Goal: Task Accomplishment & Management: Complete application form

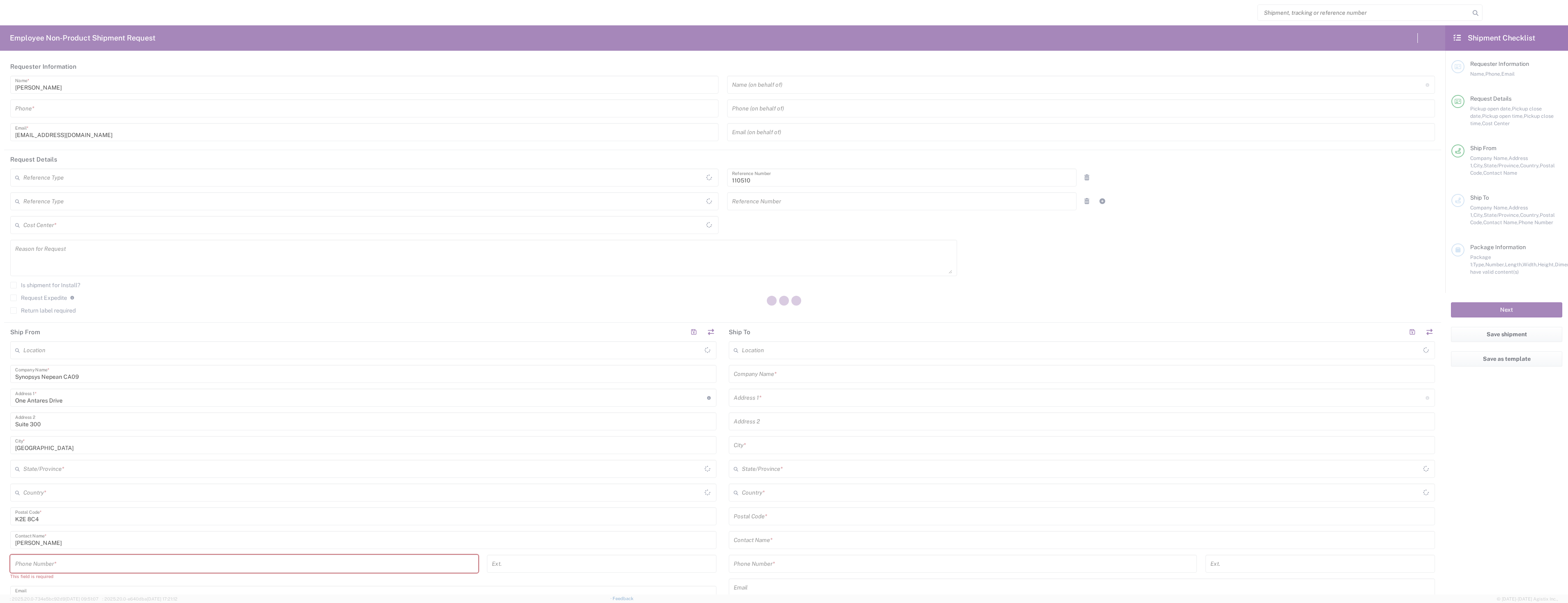
type input "CA02, CIO, IT, ESS3 110510"
type input "[GEOGRAPHIC_DATA]"
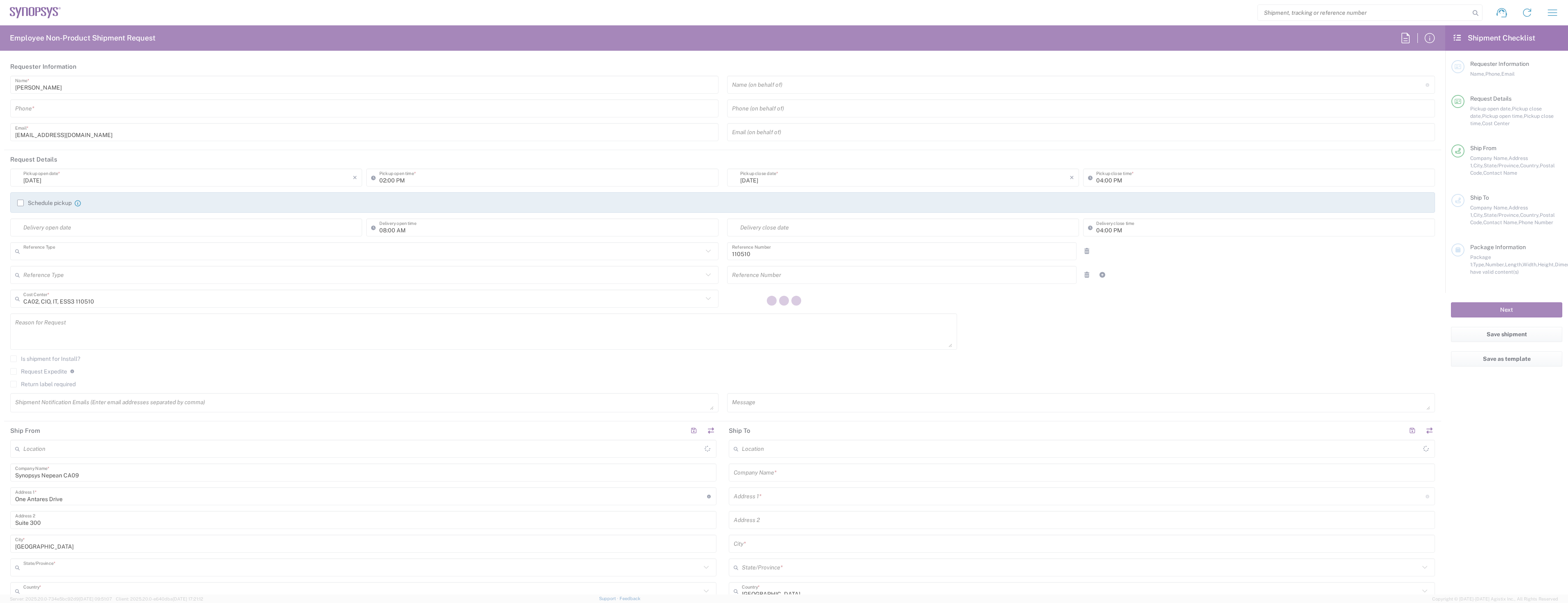
type input "Department"
type input "[GEOGRAPHIC_DATA]"
type input "Delivered at Place"
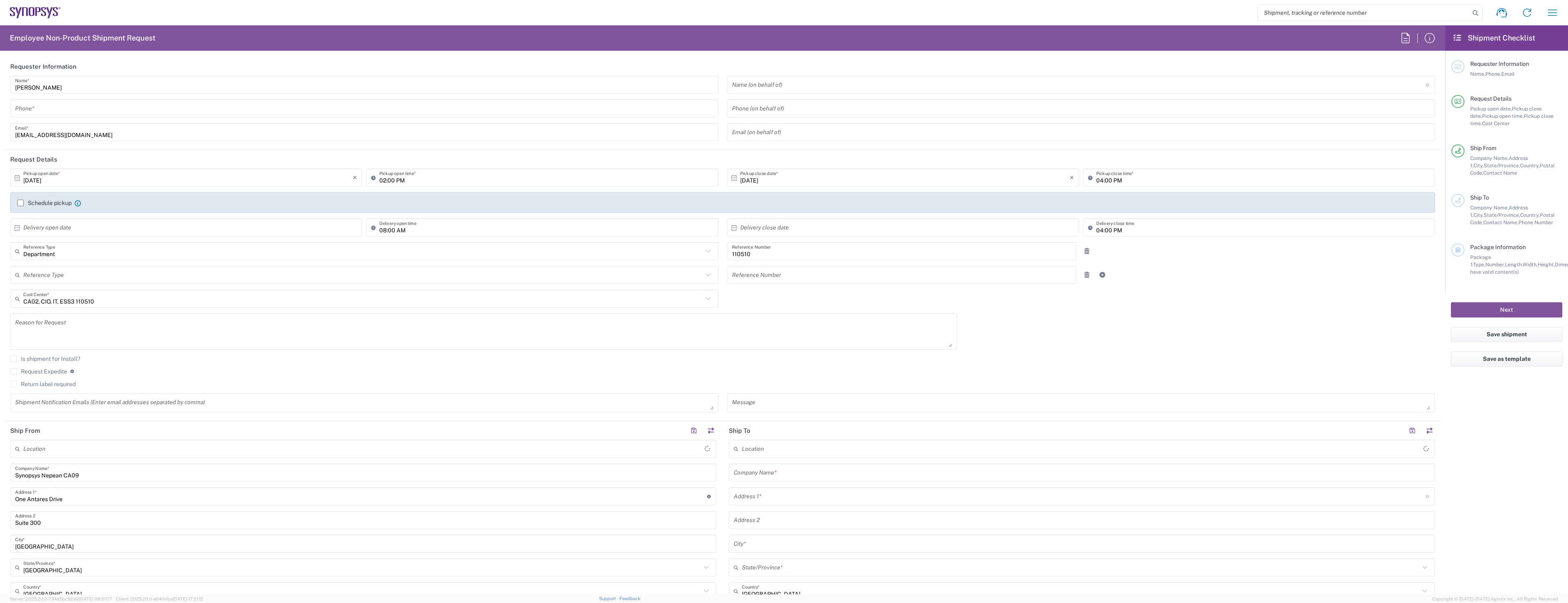
type input "Nepean CA09"
click at [23, 200] on label "Schedule pickup" at bounding box center [44, 203] width 55 height 6
click at [21, 203] on input "Schedule pickup" at bounding box center [21, 203] width 0 height 0
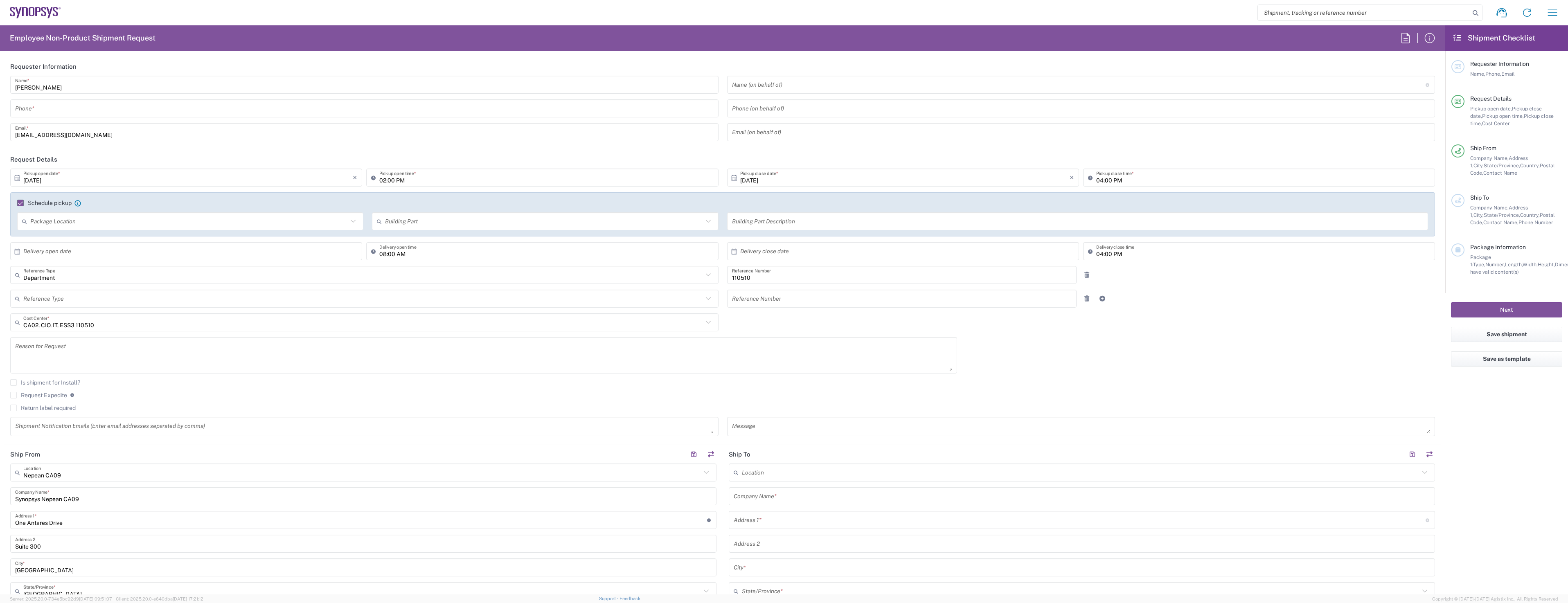
click at [111, 222] on input "text" at bounding box center [189, 222] width 317 height 14
click at [419, 252] on input "08:00 AM" at bounding box center [546, 252] width 334 height 14
click at [169, 249] on input "text" at bounding box center [188, 252] width 329 height 14
click at [203, 304] on span "9" at bounding box center [198, 303] width 12 height 11
type input "[DATE]"
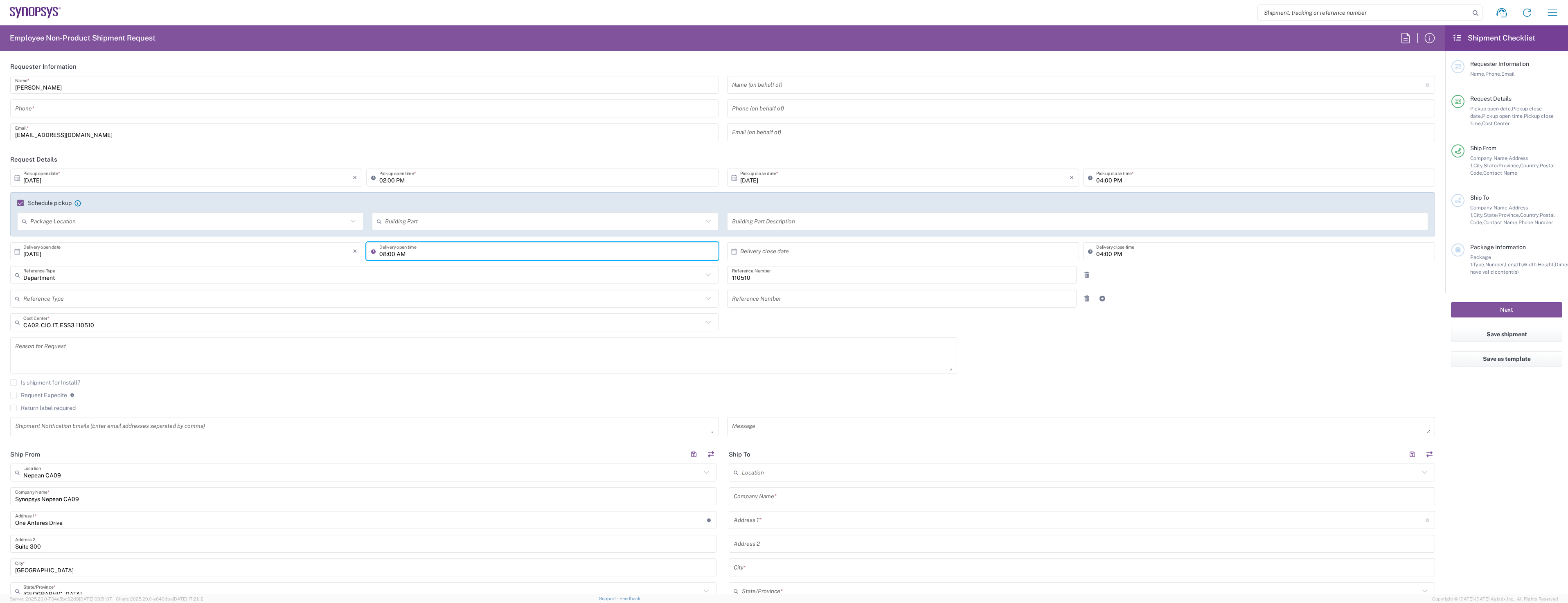
click at [388, 253] on input "08:00 AM" at bounding box center [546, 252] width 334 height 14
click at [400, 253] on input "03:00 AM" at bounding box center [546, 252] width 334 height 14
type input "03:00 PM"
click at [72, 251] on input "[DATE]" at bounding box center [188, 252] width 329 height 14
click at [210, 300] on span "10" at bounding box center [210, 303] width 12 height 11
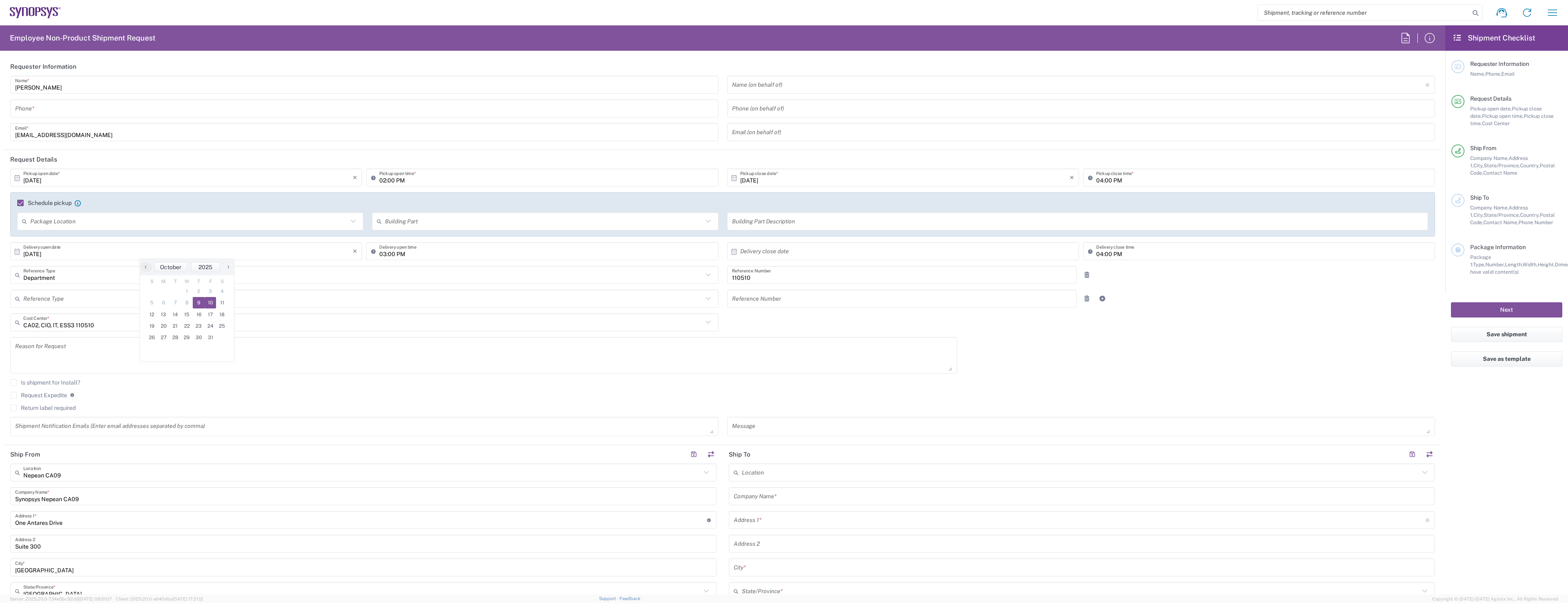
type input "[DATE]"
drag, startPoint x: 403, startPoint y: 254, endPoint x: 394, endPoint y: 257, distance: 9.5
click at [403, 254] on input "03:00 PM" at bounding box center [546, 252] width 334 height 14
drag, startPoint x: 409, startPoint y: 253, endPoint x: 342, endPoint y: 249, distance: 67.1
click at [342, 249] on div "[DATE] × Delivery open date Cancel Apply 03:00 PM Delivery open time" at bounding box center [364, 254] width 712 height 23
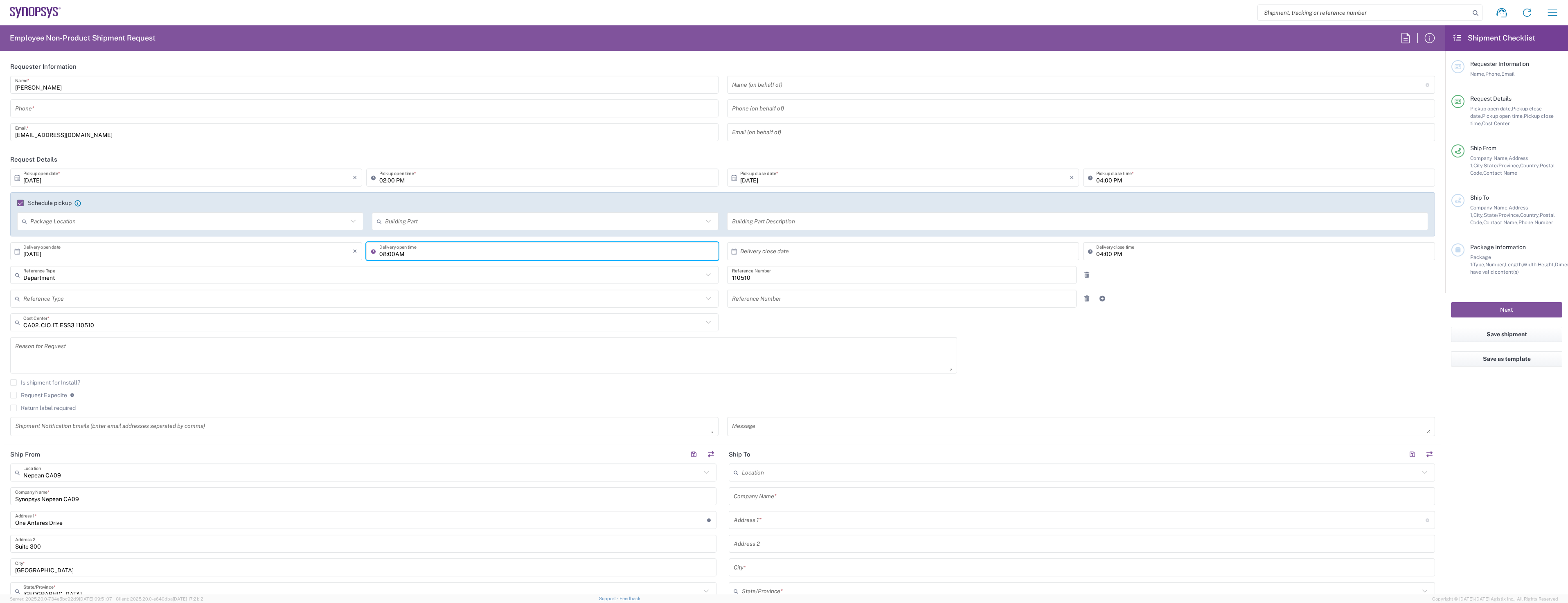
type input "08:00AM"
click at [750, 255] on input "text" at bounding box center [905, 252] width 329 height 14
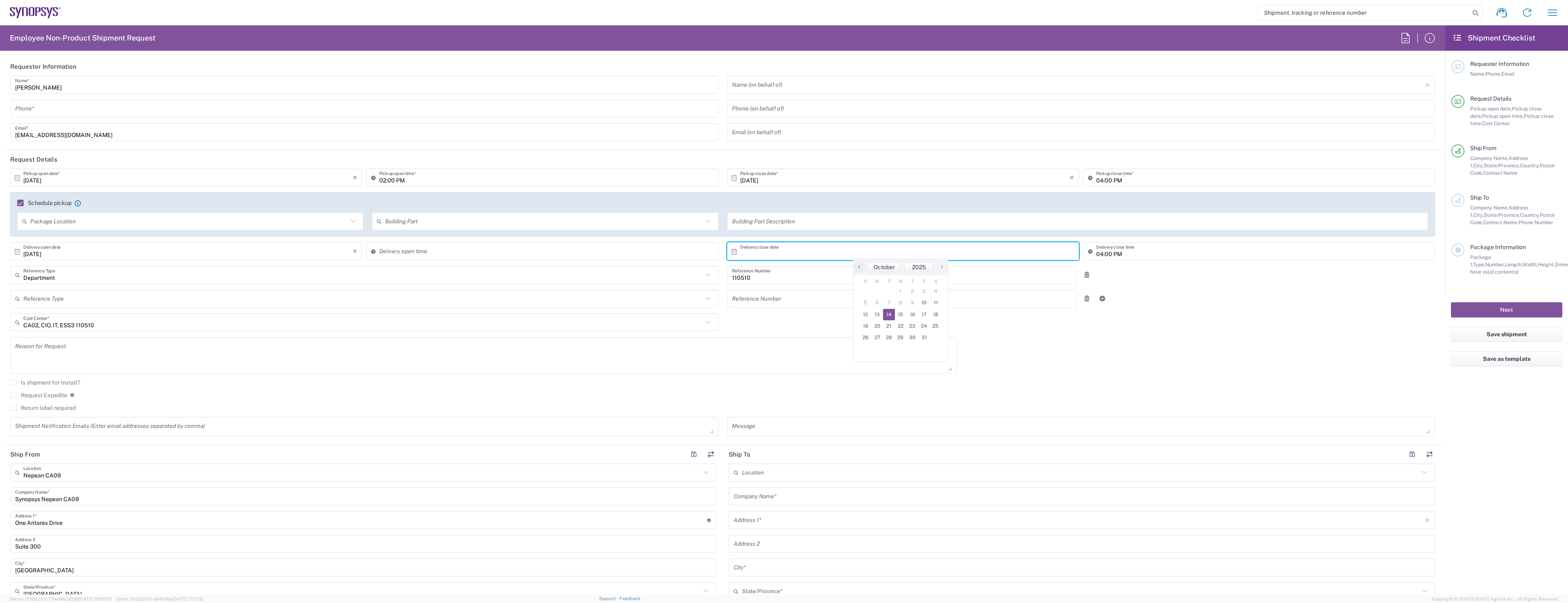
click at [891, 312] on span "14" at bounding box center [889, 315] width 12 height 11
type input "[DATE]"
click at [1104, 252] on input "04:00 PM" at bounding box center [1263, 252] width 334 height 14
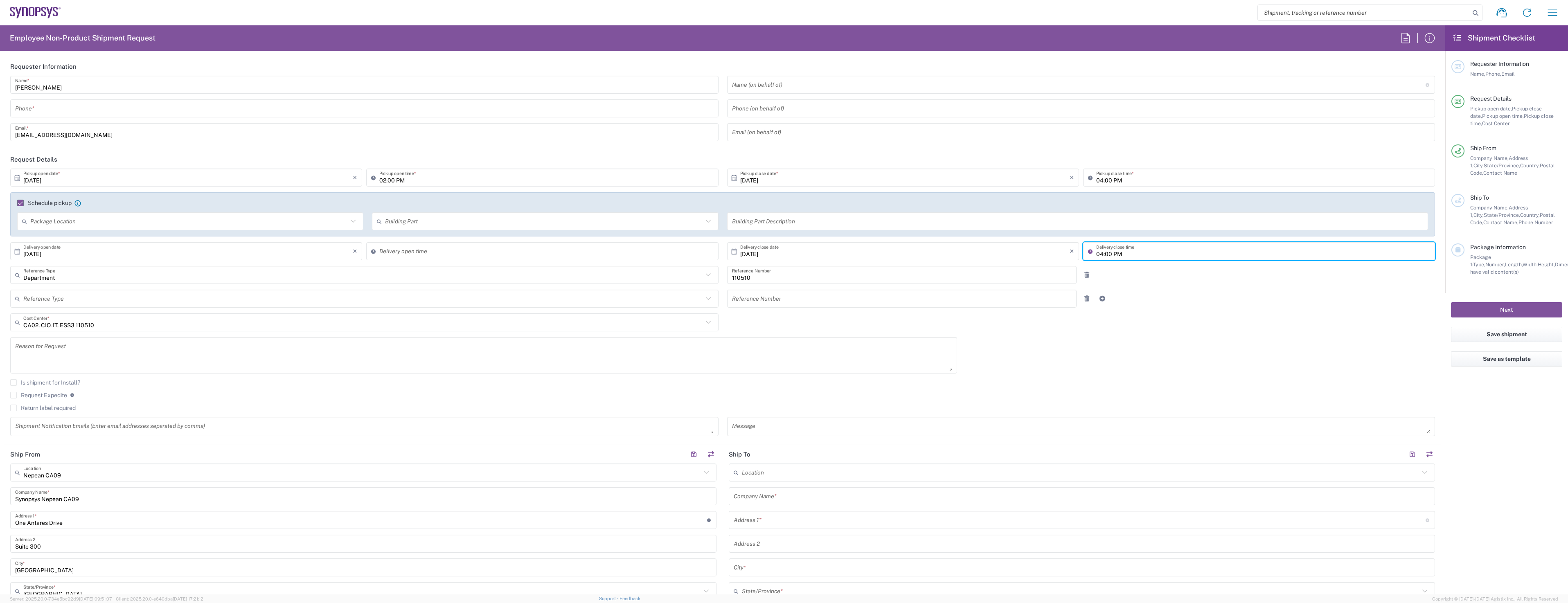
click at [402, 181] on input "02:00 PM" at bounding box center [546, 178] width 334 height 14
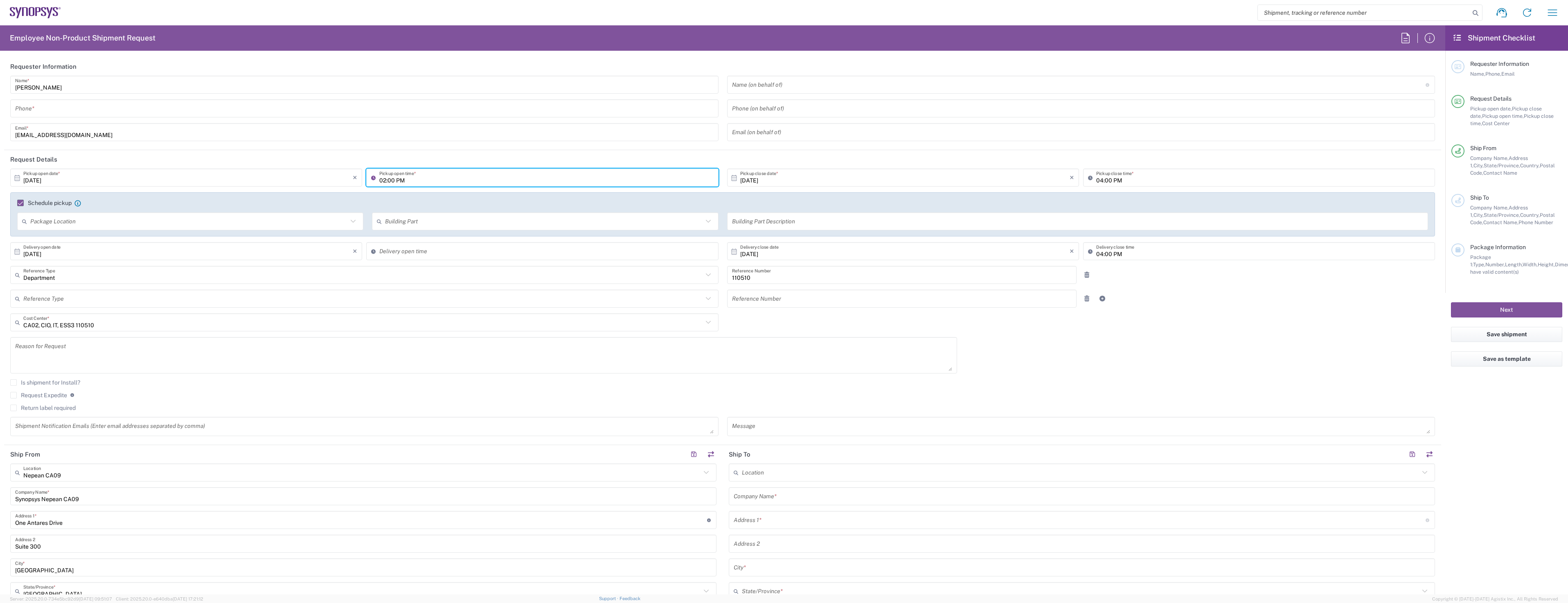
click at [403, 180] on input "02:00 PM" at bounding box center [546, 178] width 334 height 14
click at [386, 180] on input "02:00 PM" at bounding box center [546, 178] width 334 height 14
click at [388, 181] on input "02:00 PM" at bounding box center [546, 178] width 334 height 14
click at [384, 183] on input "02:00 PM" at bounding box center [546, 178] width 334 height 14
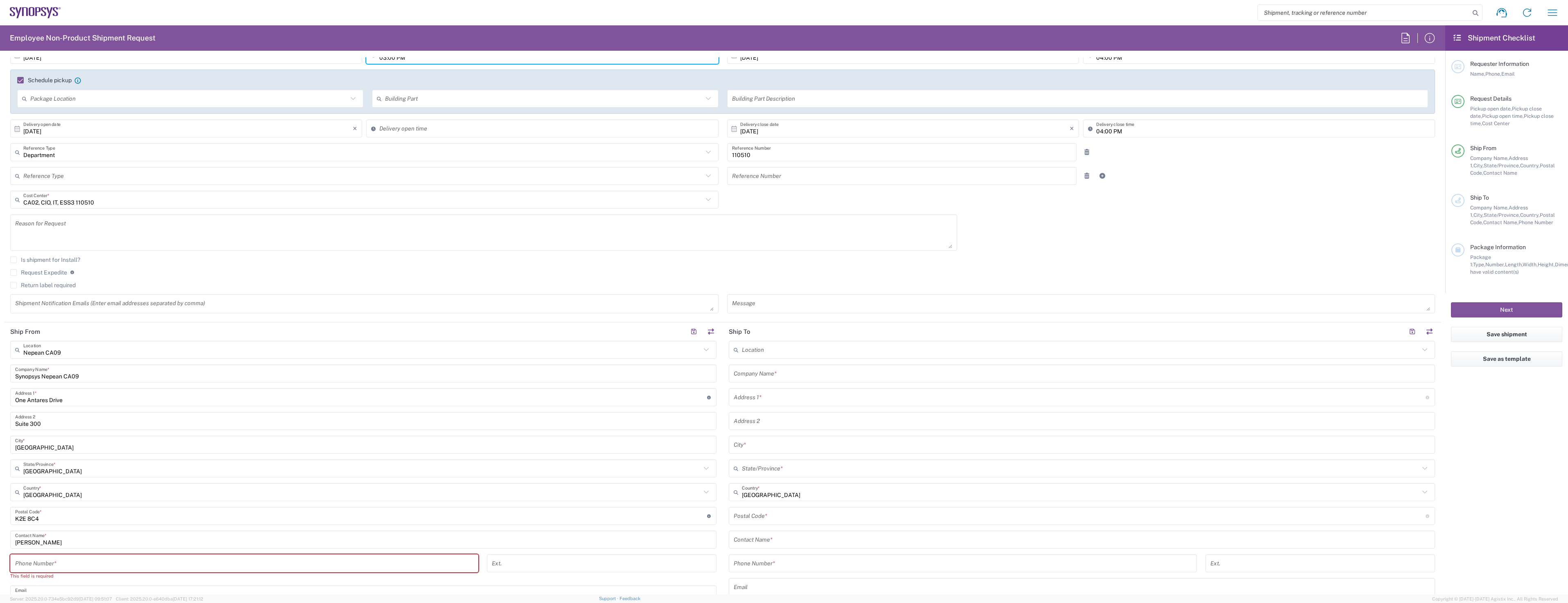
type input "03:00 PM"
click at [142, 564] on input "tel" at bounding box center [244, 563] width 458 height 14
type input "6137100706"
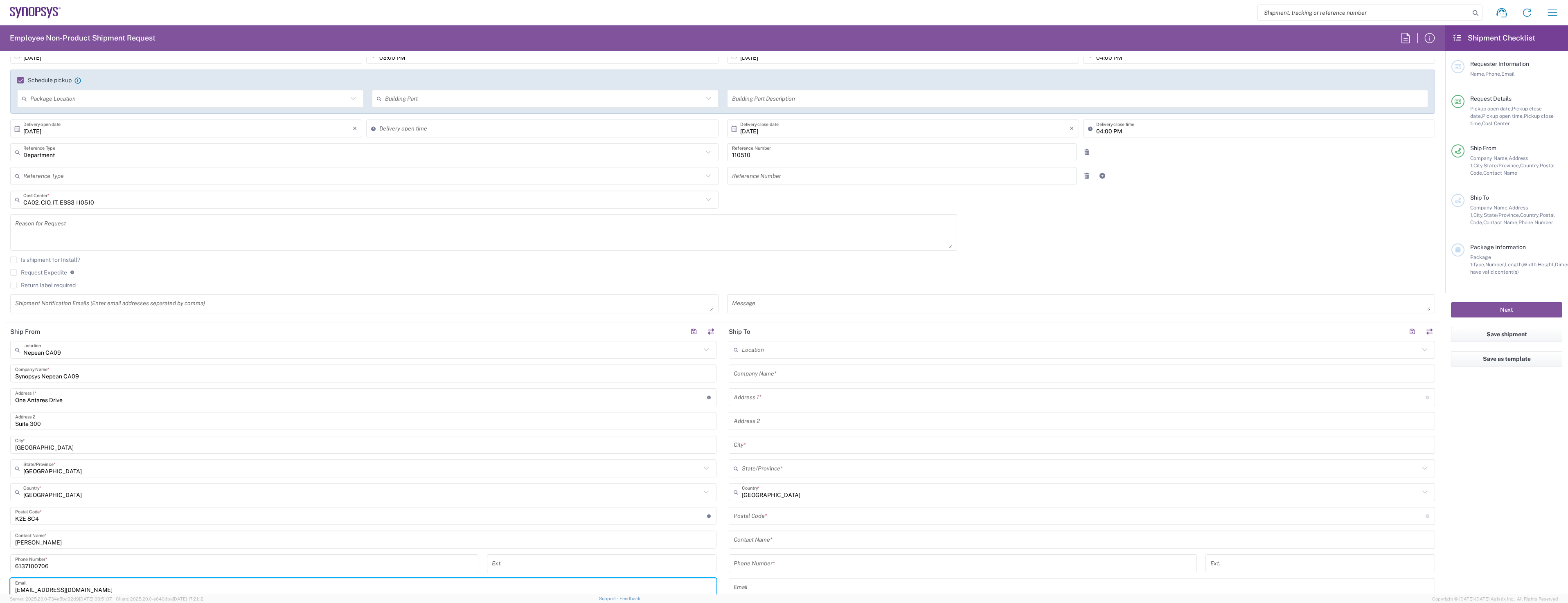
click at [512, 585] on input "[EMAIL_ADDRESS][DOMAIN_NAME]" at bounding box center [363, 587] width 696 height 14
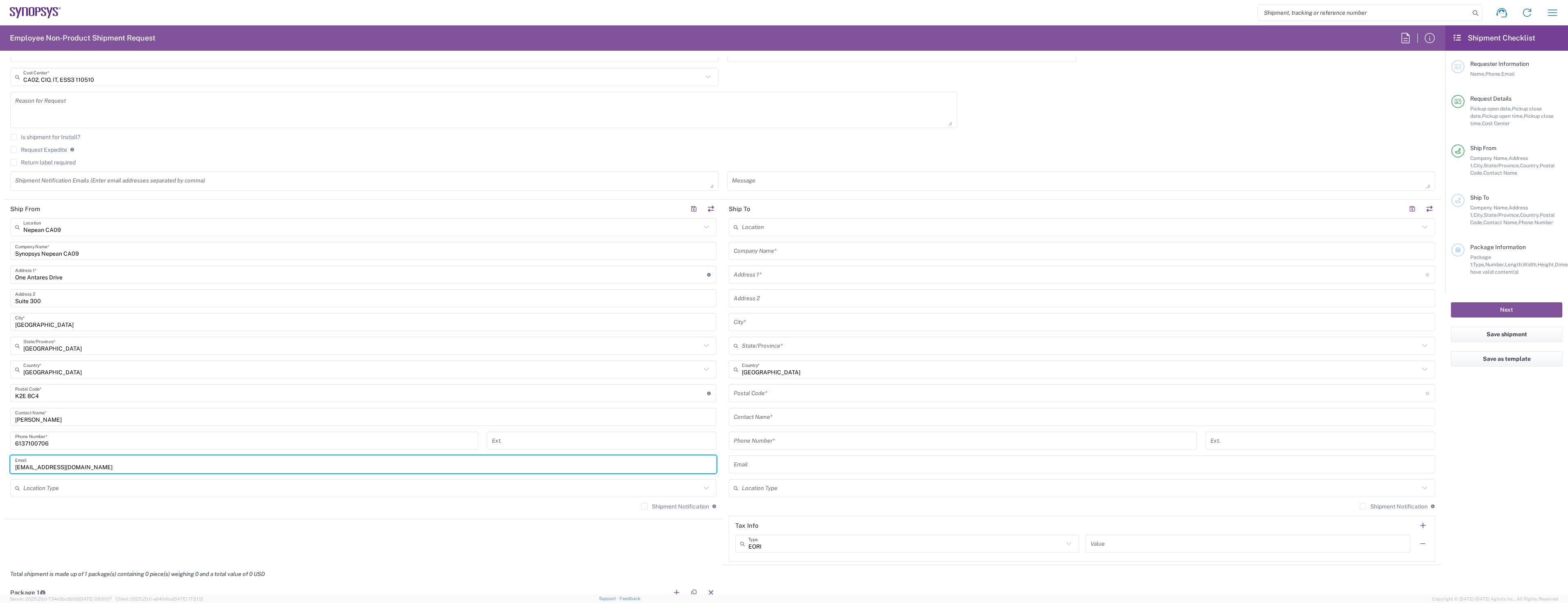
click at [366, 536] on agx-shipment-stop-widget "Ship From [GEOGRAPHIC_DATA] [GEOGRAPHIC_DATA] Location [GEOGRAPHIC_DATA] Agrate…" at bounding box center [363, 383] width 718 height 366
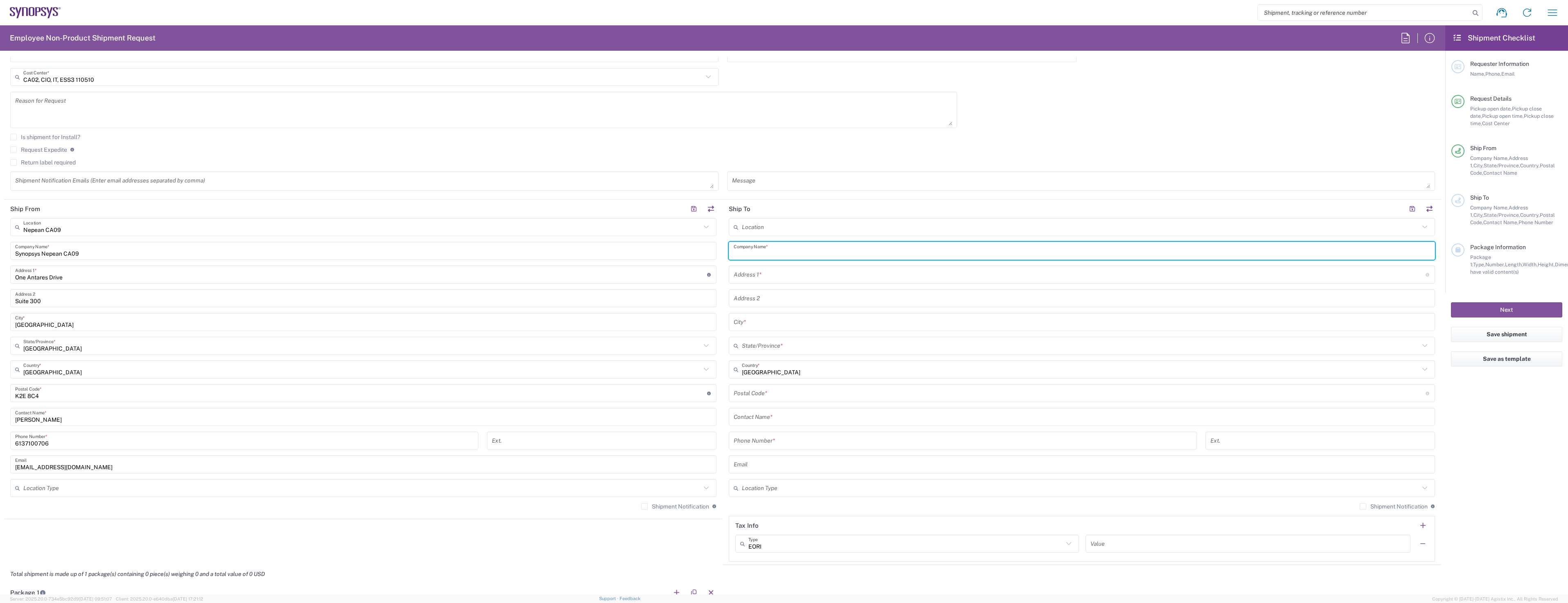
click at [779, 251] on input "text" at bounding box center [1081, 251] width 696 height 14
click at [772, 230] on input "text" at bounding box center [1081, 227] width 677 height 14
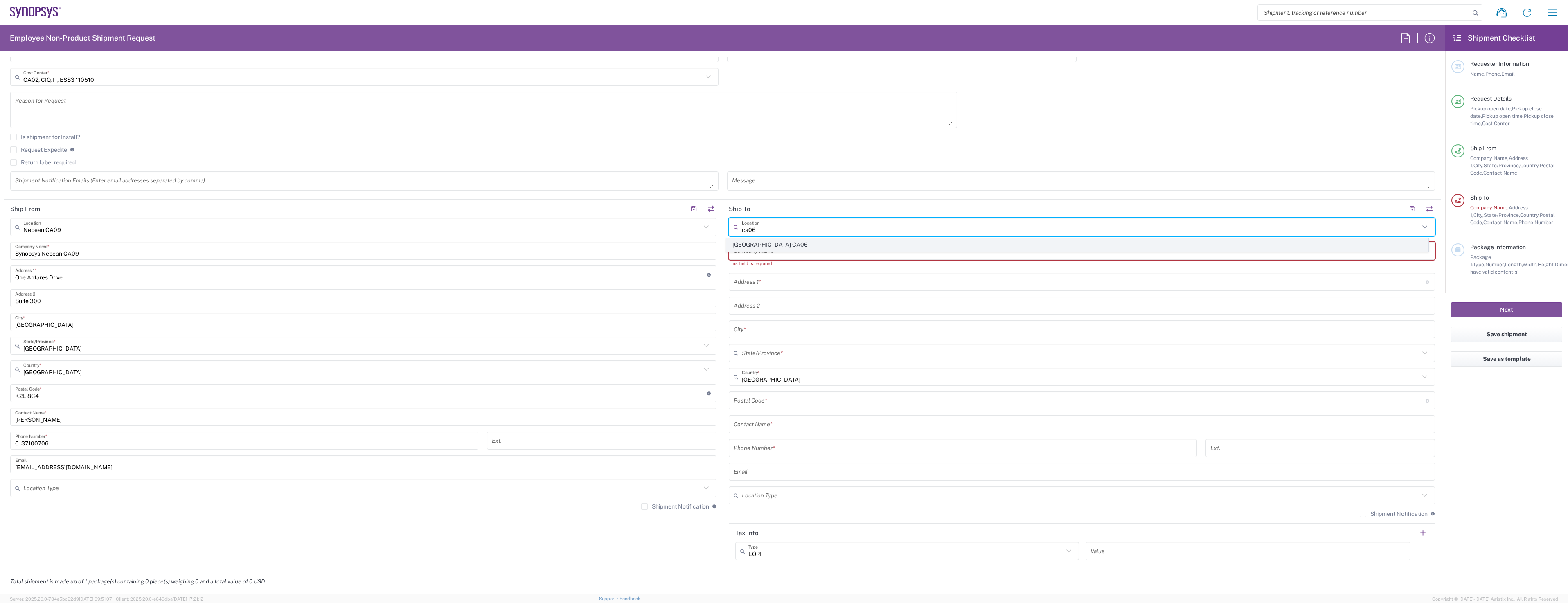
click at [782, 243] on span "[GEOGRAPHIC_DATA] CA06" at bounding box center [1078, 245] width 701 height 13
type input "[GEOGRAPHIC_DATA] CA06"
type input "Synopsys Mississauga CA06"
type input "[STREET_ADDRESS]"
type input "Suite 900"
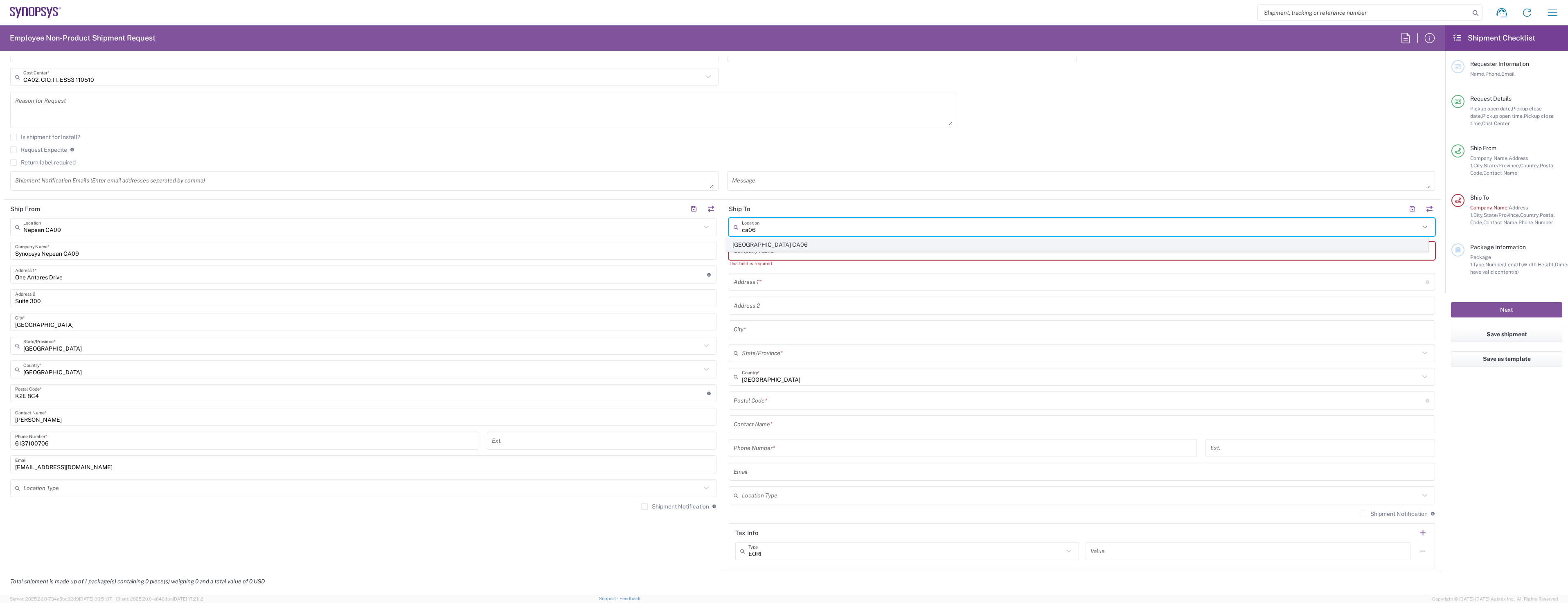
type input "[GEOGRAPHIC_DATA]"
type input "L5B 1M2"
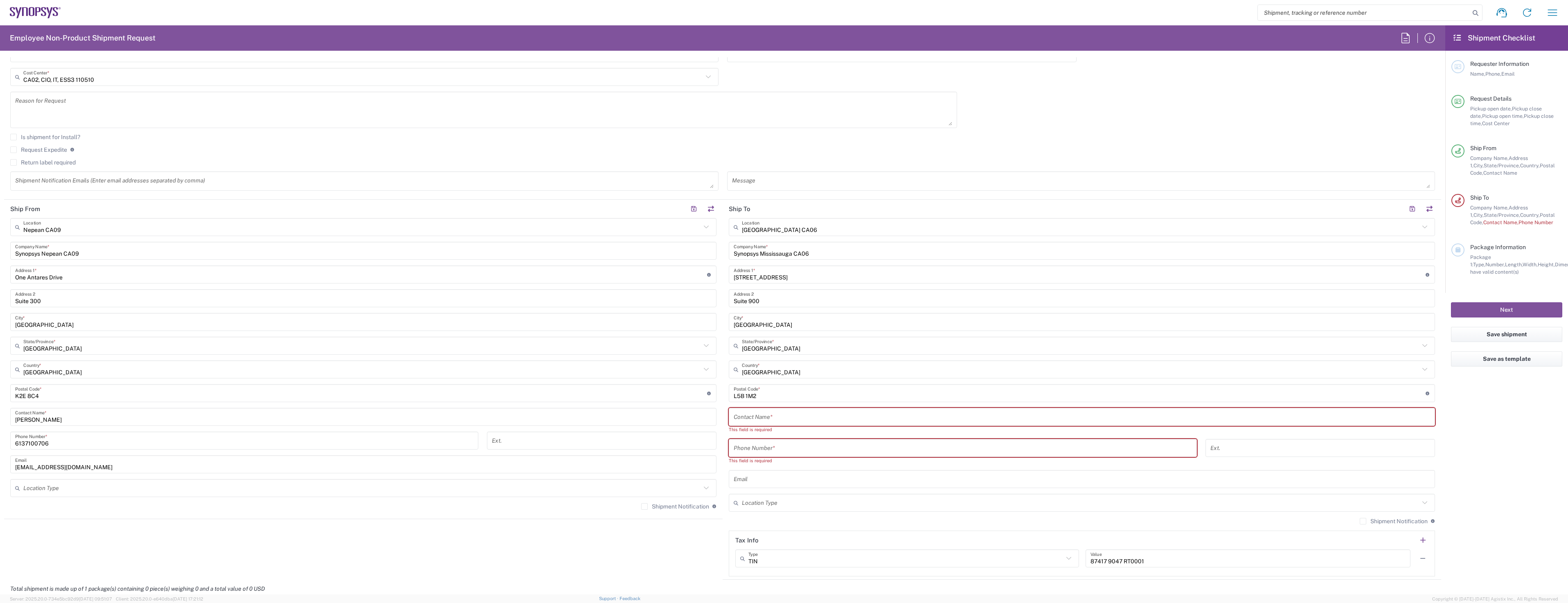
click at [761, 416] on input "text" at bounding box center [1081, 417] width 696 height 14
click at [764, 417] on input "text" at bounding box center [1081, 417] width 696 height 14
paste input "[PERSON_NAME]"
type input "[PERSON_NAME]"
click at [782, 442] on input "tel" at bounding box center [962, 441] width 458 height 14
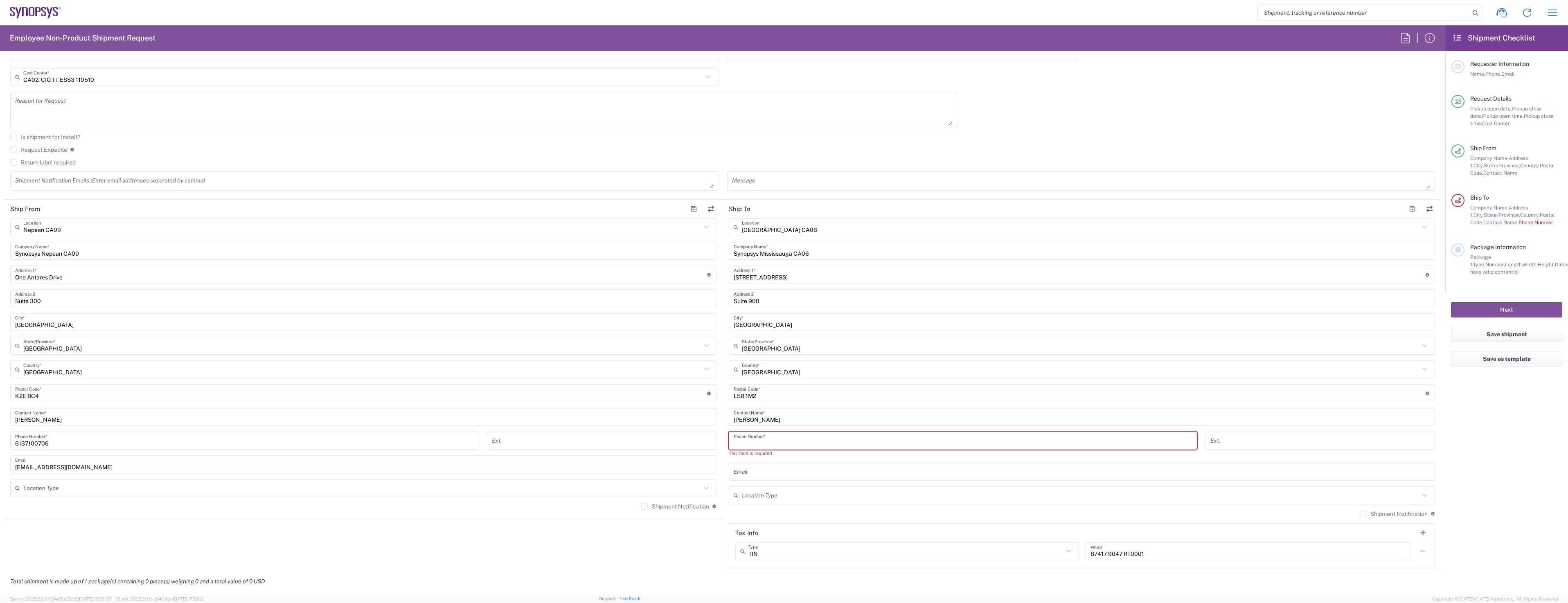
paste input "+1.2892950970"
click at [737, 443] on input "+1.2892950970" at bounding box center [962, 441] width 458 height 14
type input "[PHONE_NUMBER]"
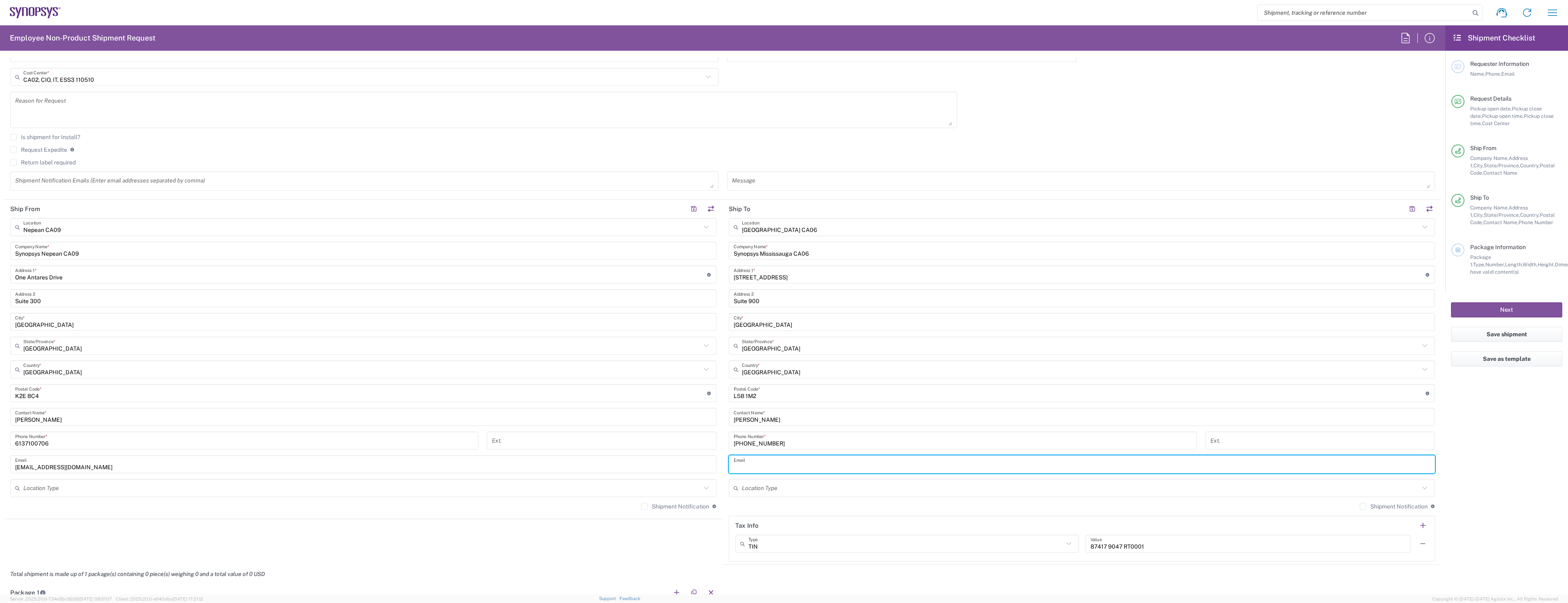
click at [794, 466] on input "text" at bounding box center [1081, 465] width 696 height 14
paste input "[EMAIL_ADDRESS][DOMAIN_NAME]"
type input "[EMAIL_ADDRESS][DOMAIN_NAME]"
click at [679, 545] on agx-shipment-stop-widget "Ship From [GEOGRAPHIC_DATA] [GEOGRAPHIC_DATA] Location [GEOGRAPHIC_DATA] Agrate…" at bounding box center [363, 383] width 718 height 366
click at [642, 506] on label "Shipment Notification" at bounding box center [675, 506] width 68 height 6
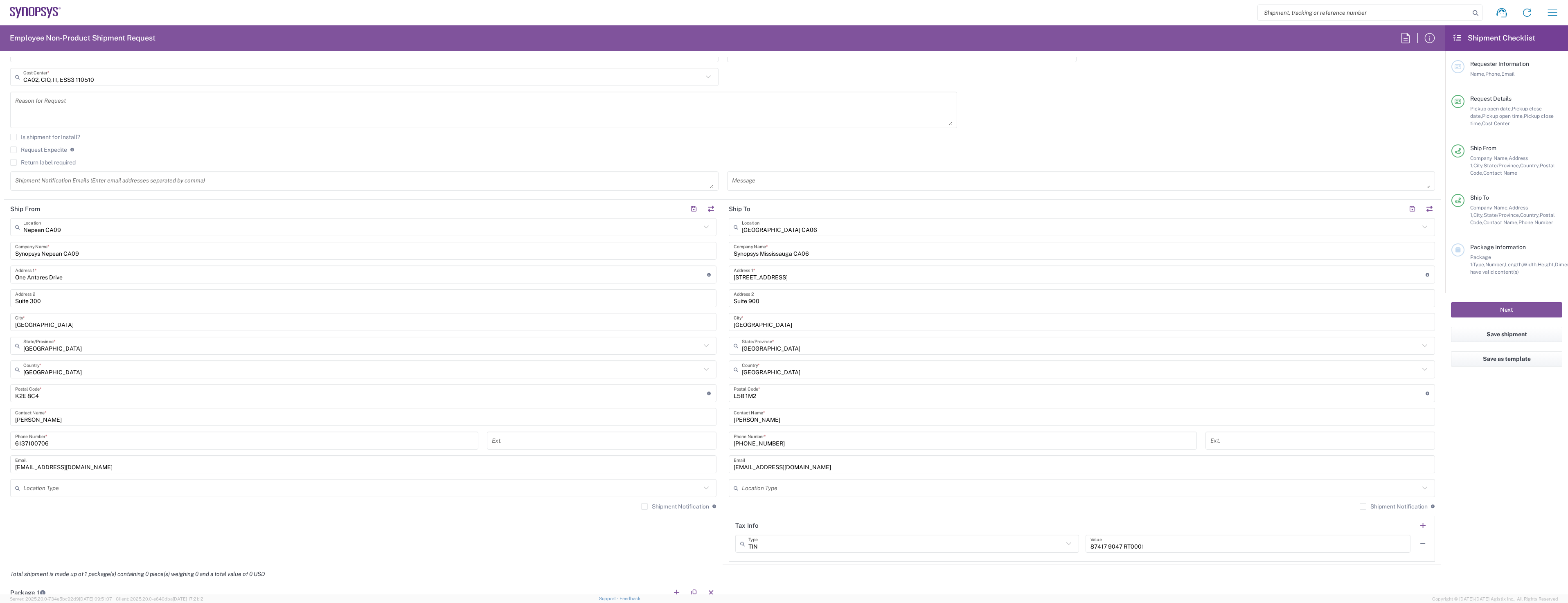
click at [645, 507] on input "Shipment Notification" at bounding box center [645, 507] width 0 height 0
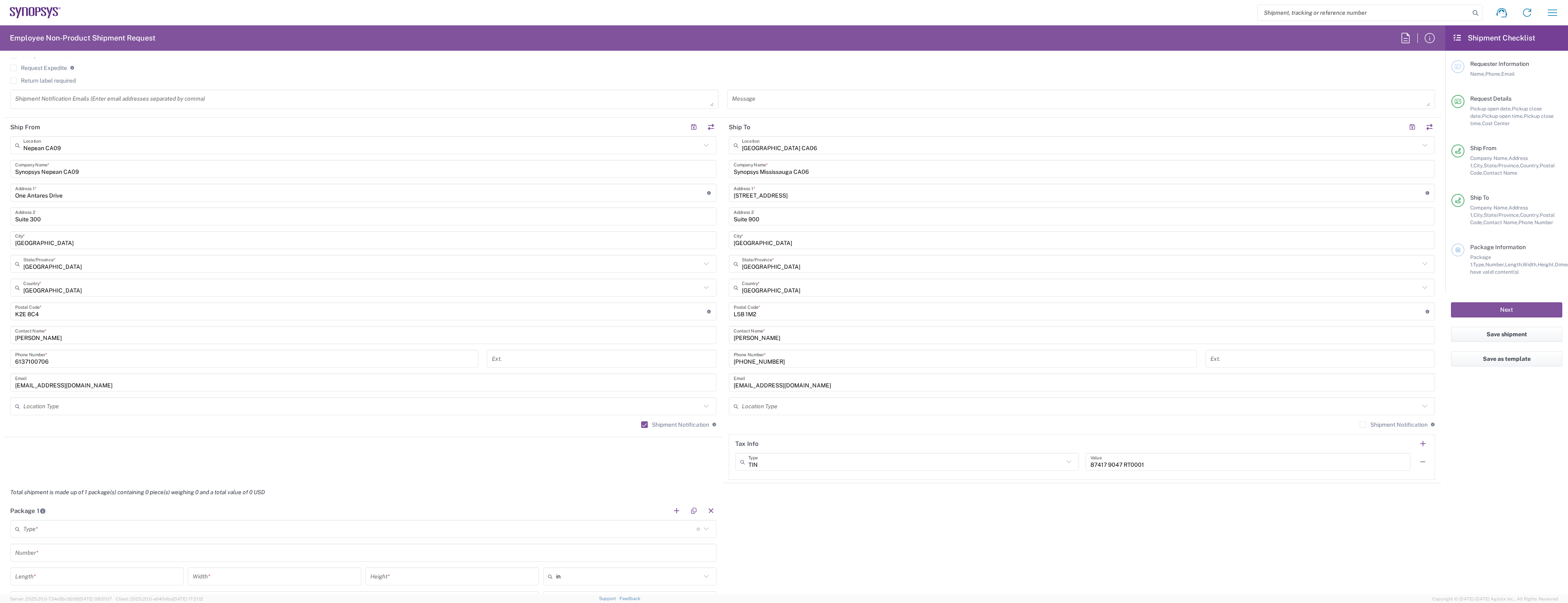
scroll to position [450, 0]
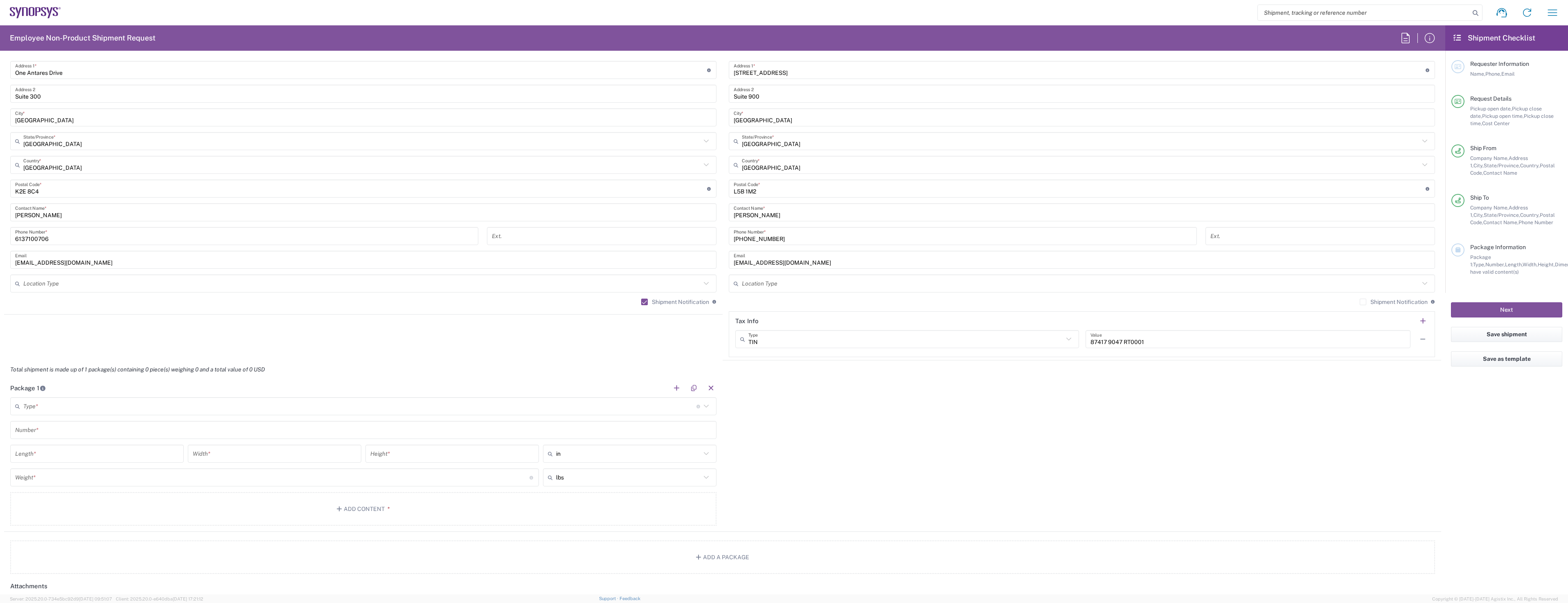
click at [126, 407] on input "text" at bounding box center [360, 407] width 673 height 14
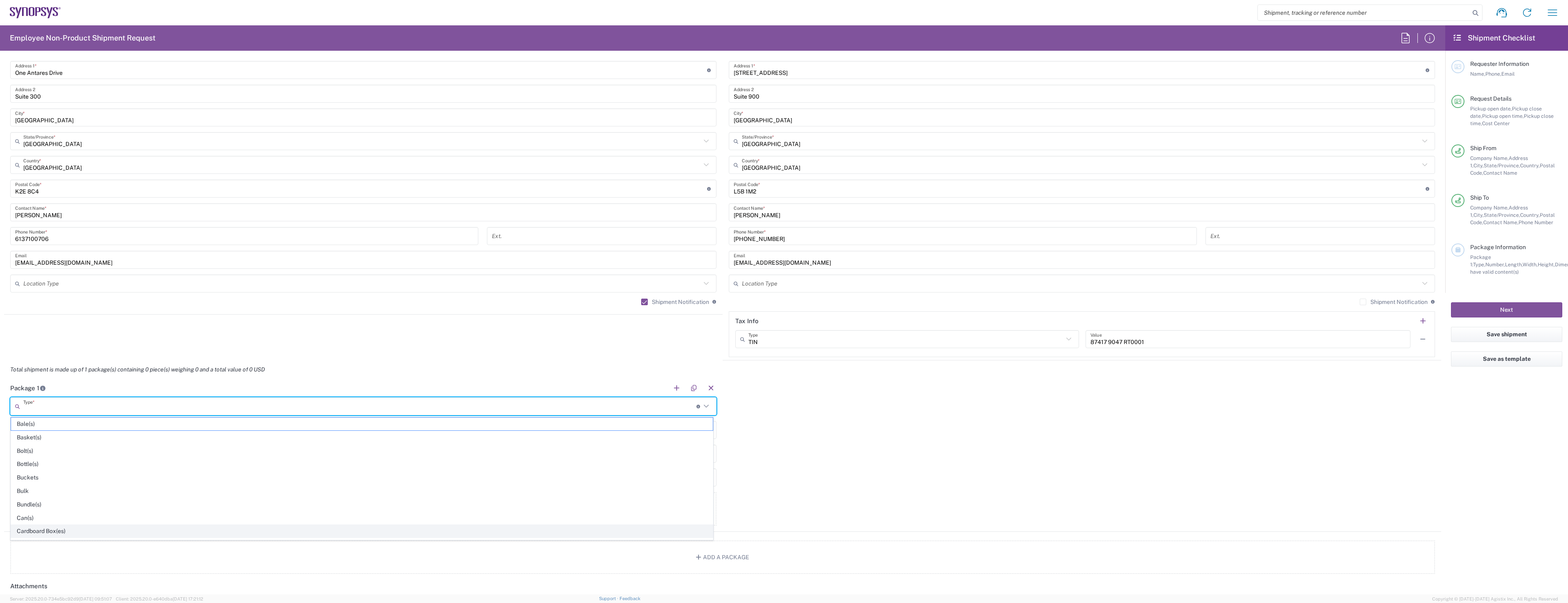
click at [62, 532] on span "Cardboard Box(es)" at bounding box center [362, 531] width 701 height 13
type input "Cardboard Box(es)"
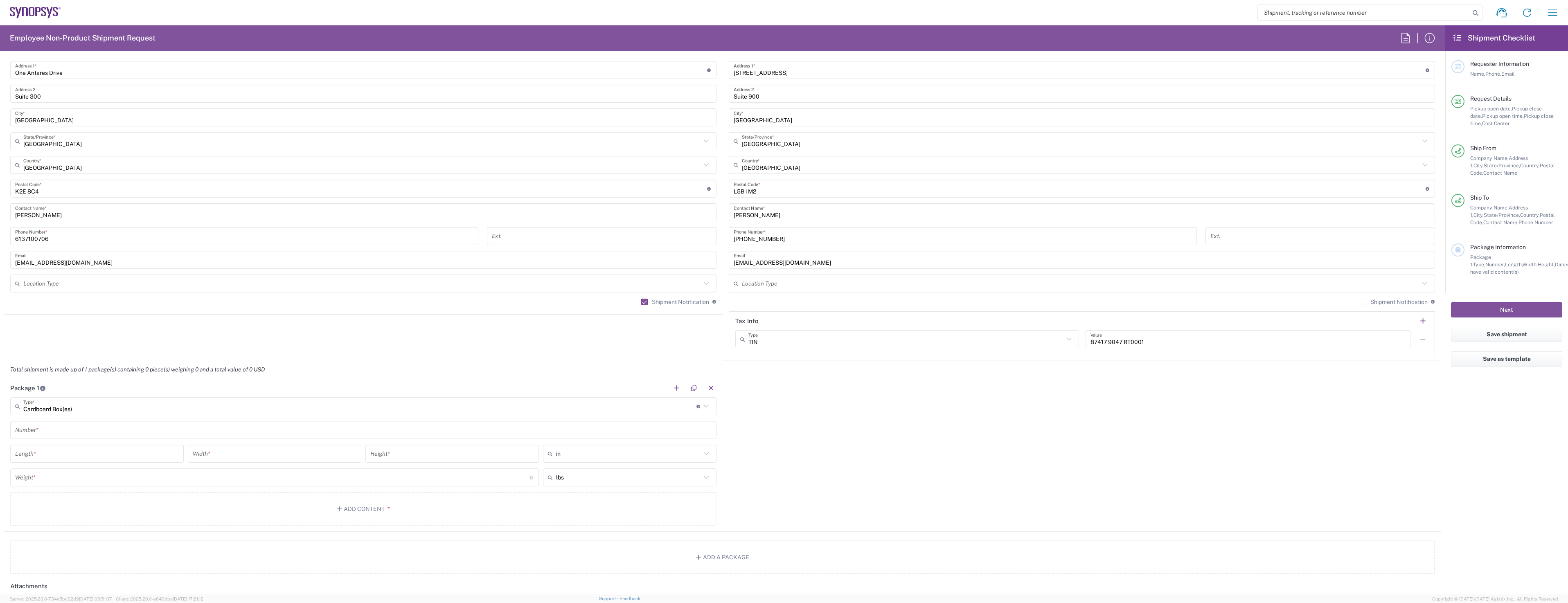
click at [74, 432] on input "text" at bounding box center [363, 430] width 696 height 14
type input "1"
click at [68, 458] on input "number" at bounding box center [96, 454] width 164 height 14
type input "13.5"
click at [283, 458] on input "number" at bounding box center [274, 454] width 164 height 14
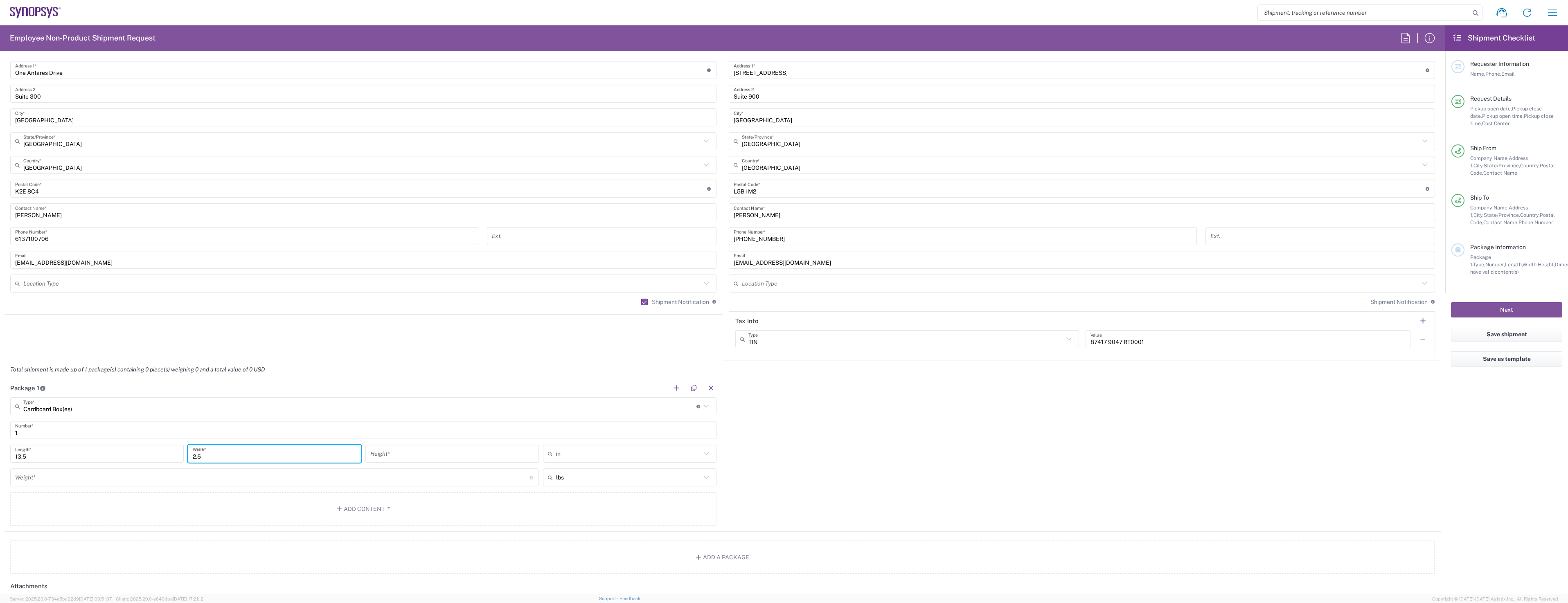
type input "2.5"
click at [453, 456] on input "number" at bounding box center [452, 454] width 164 height 14
type input "5.5"
click at [137, 480] on input "number" at bounding box center [272, 478] width 514 height 14
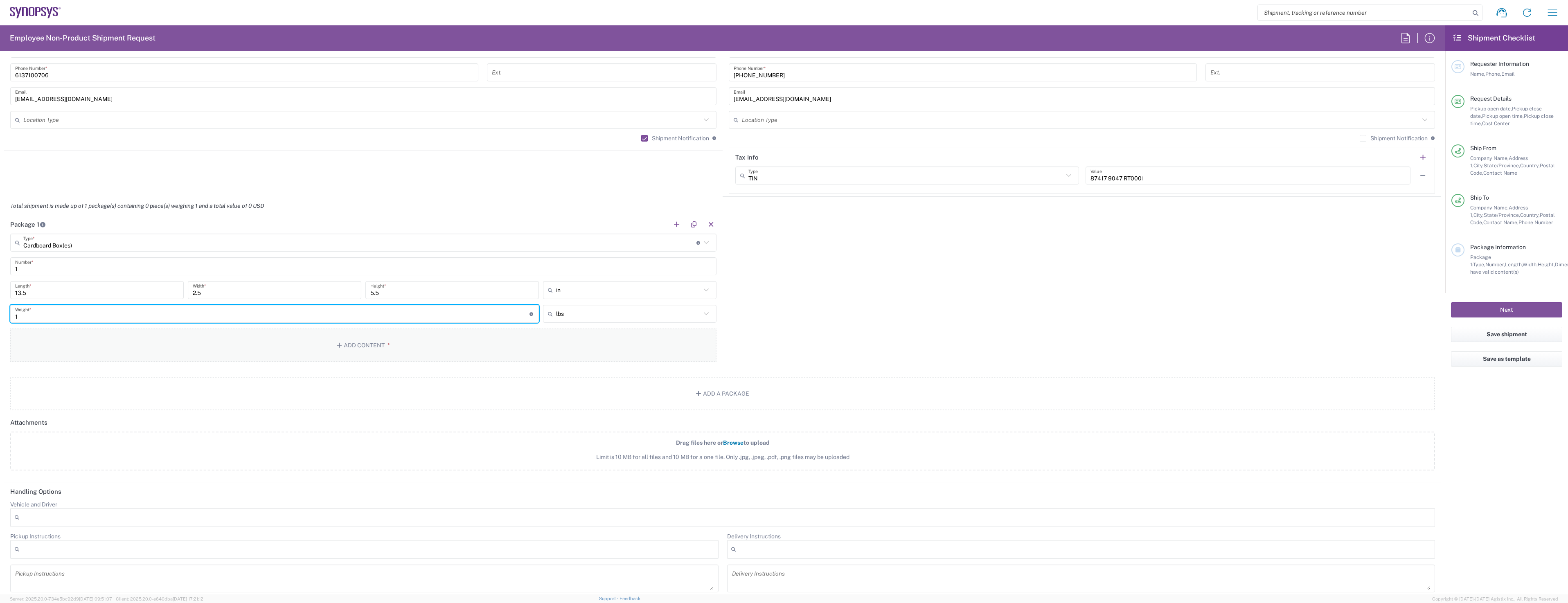
type input "1"
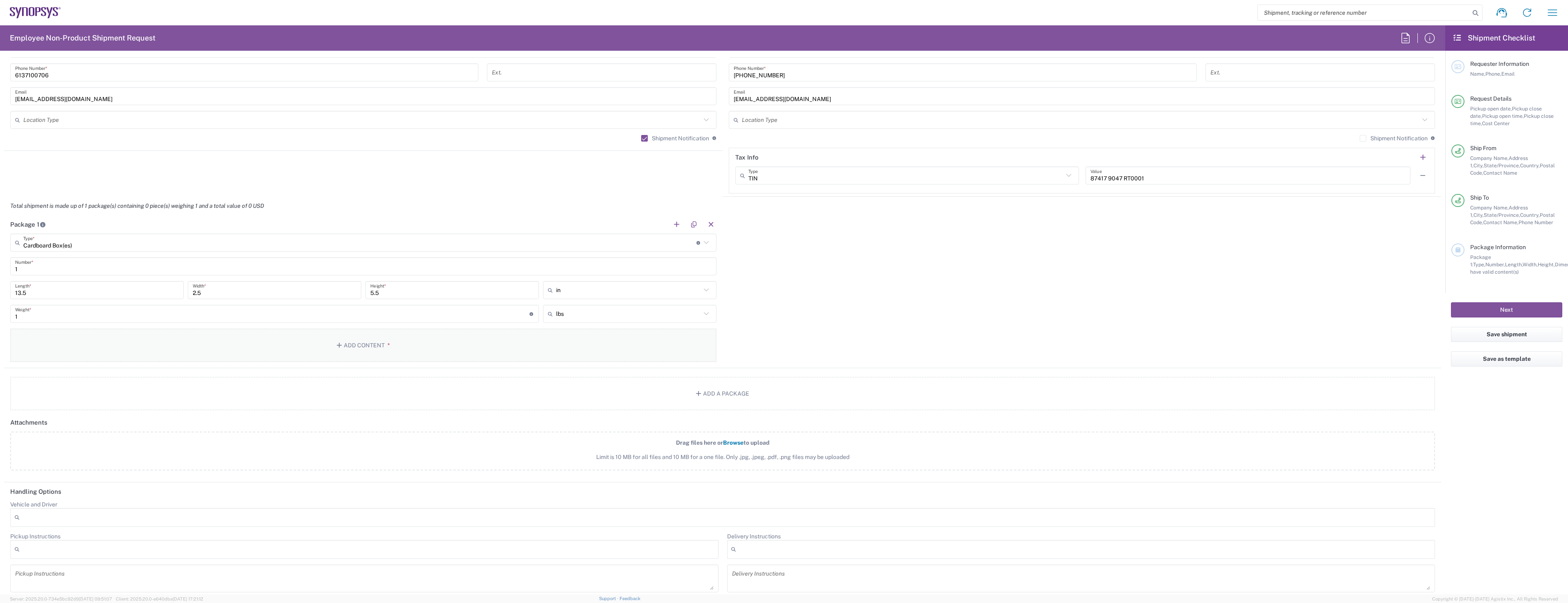
click at [377, 354] on button "Add Content *" at bounding box center [363, 345] width 706 height 33
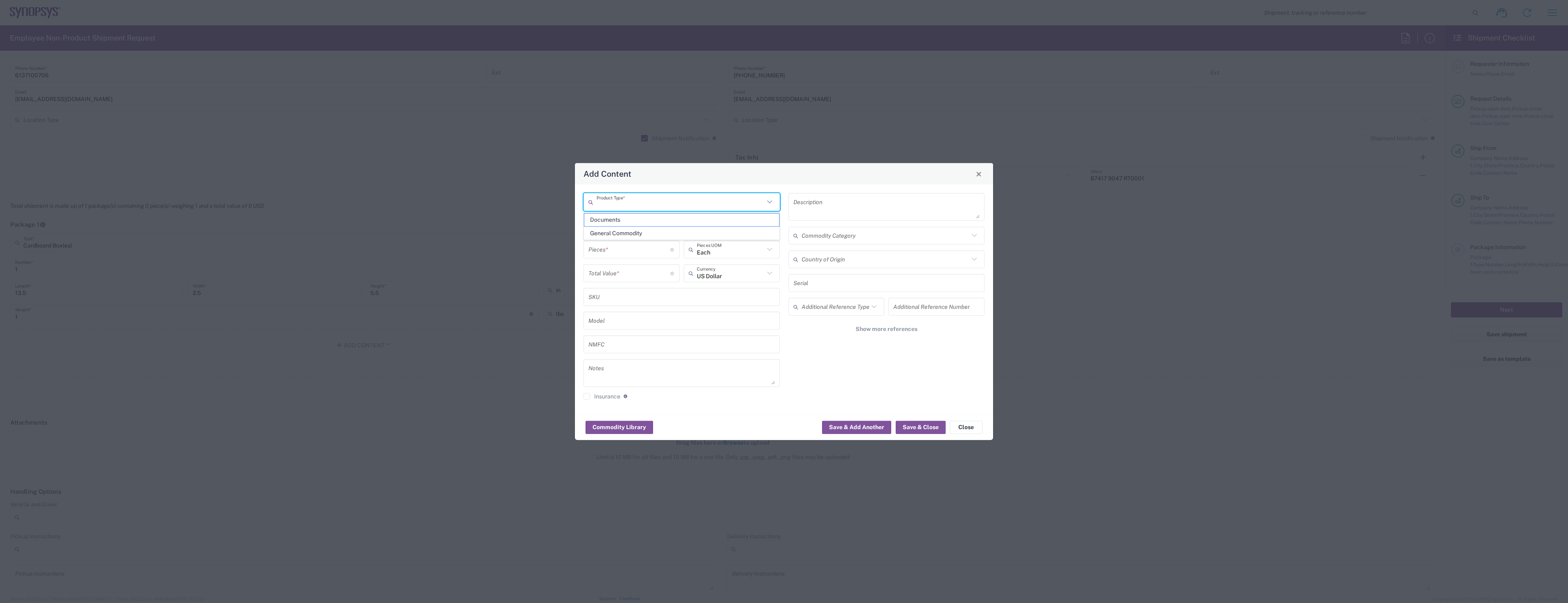
click at [654, 203] on input "text" at bounding box center [680, 202] width 168 height 14
click at [640, 228] on span "General Commodity" at bounding box center [682, 234] width 195 height 13
type input "General Commodity"
click at [641, 225] on input "text" at bounding box center [681, 225] width 186 height 14
type input "IPHONE 16e"
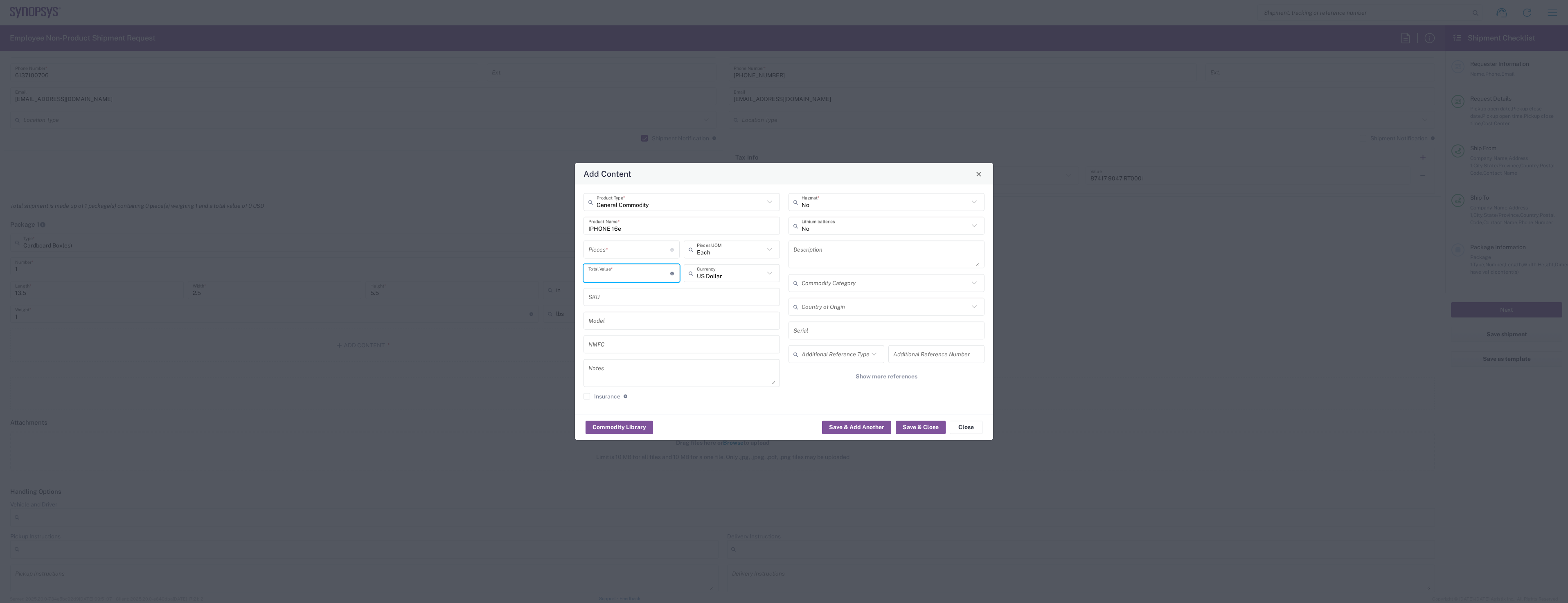
click at [641, 274] on input "number" at bounding box center [628, 273] width 81 height 14
type input "1"
type input "900"
click at [619, 251] on input "number" at bounding box center [628, 249] width 81 height 14
type input "1"
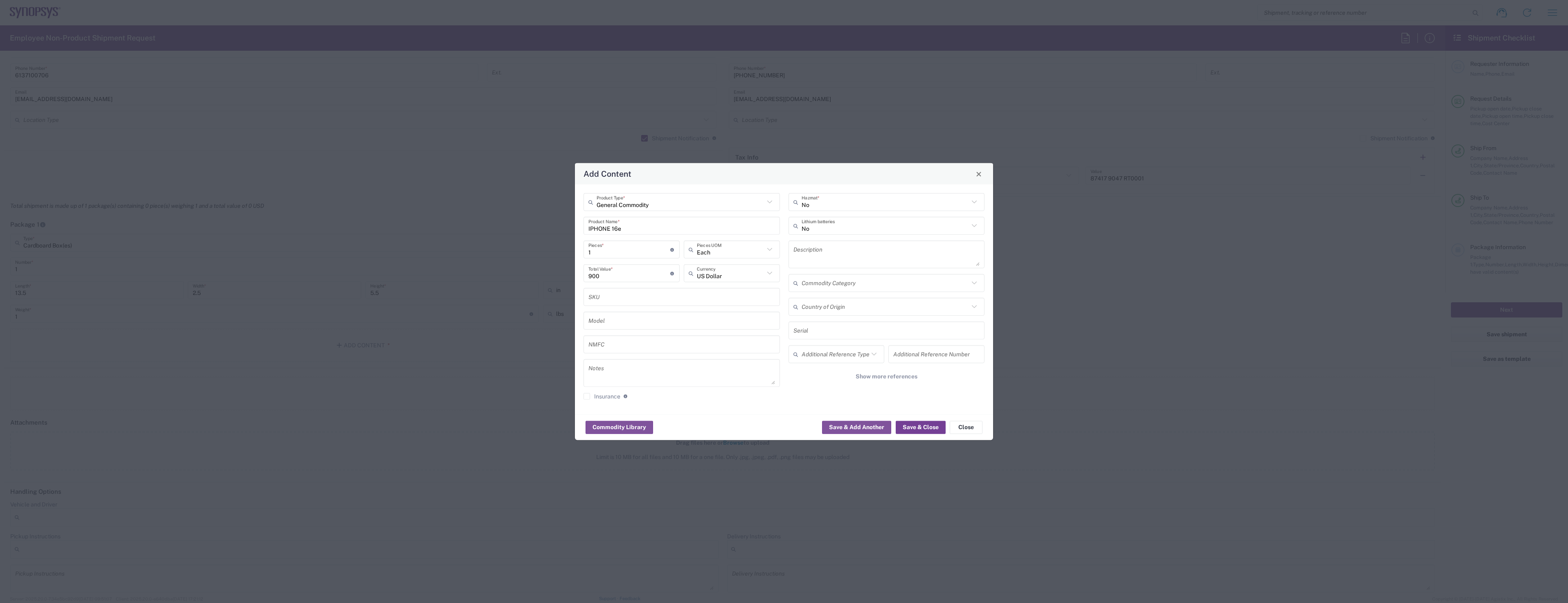
click at [908, 424] on button "Save & Close" at bounding box center [920, 427] width 50 height 13
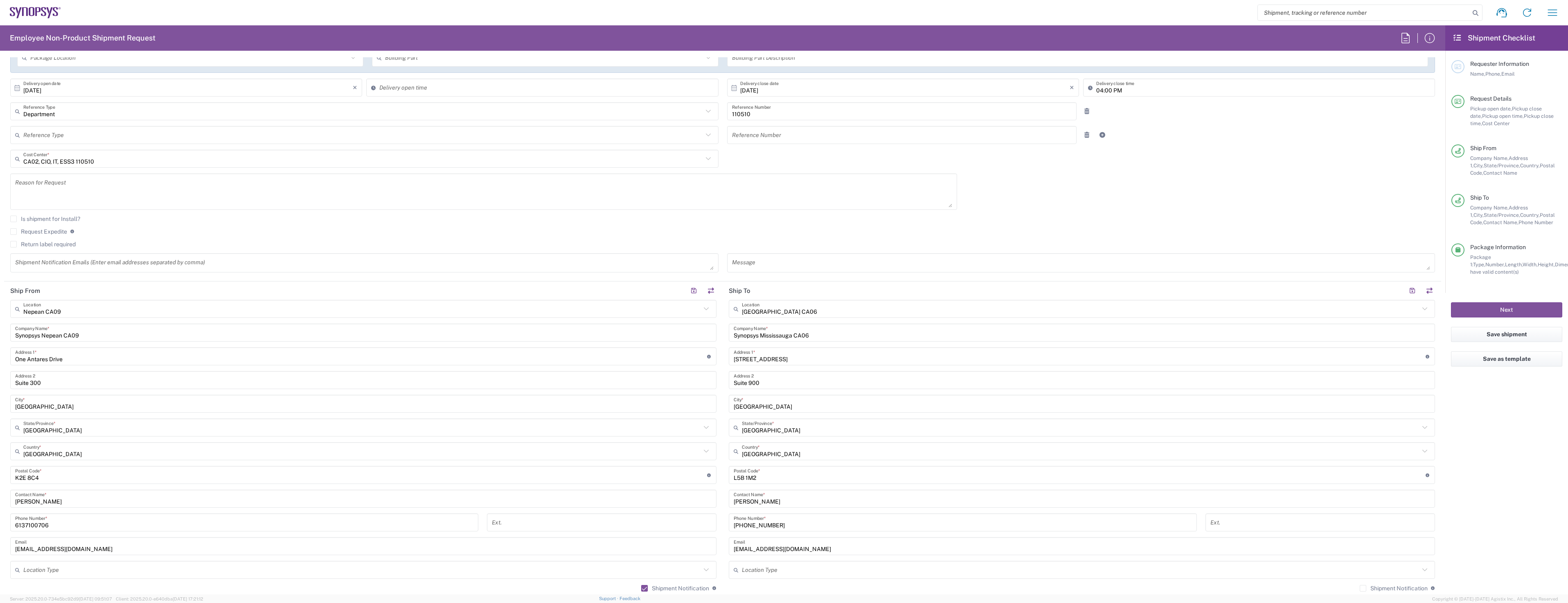
scroll to position [0, 0]
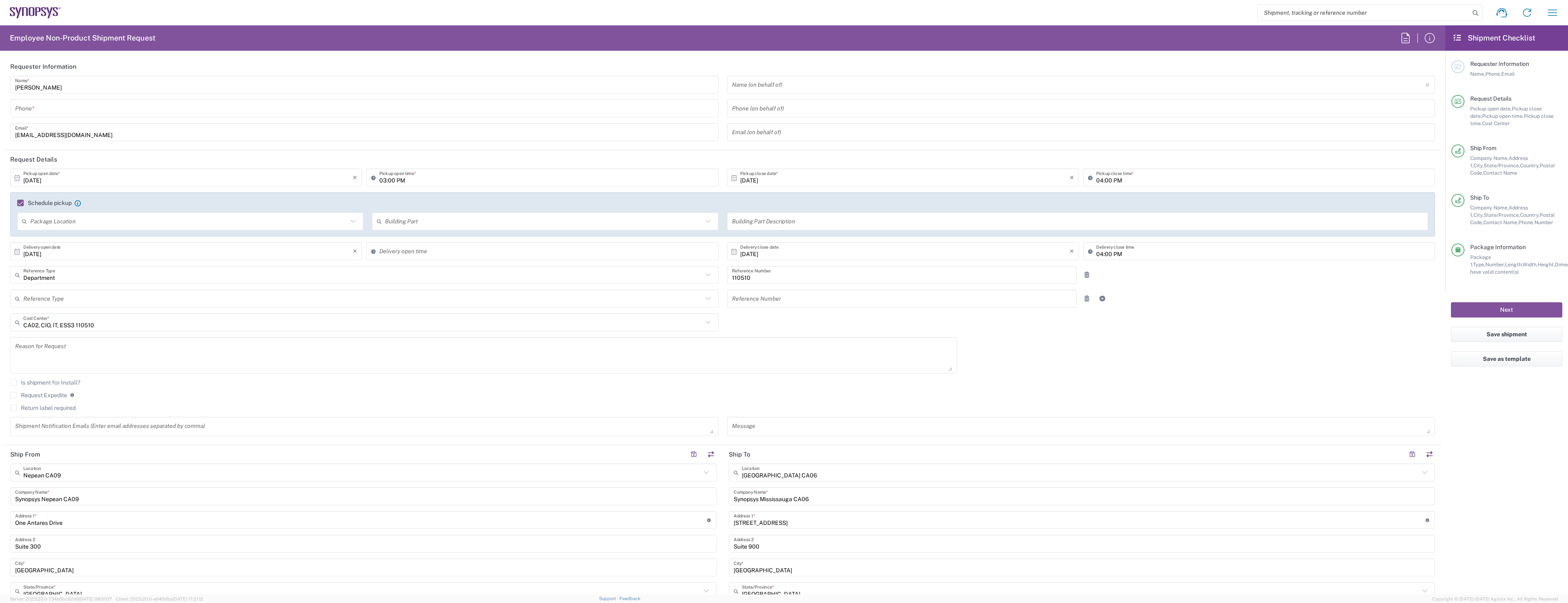
click at [52, 351] on textarea at bounding box center [483, 355] width 937 height 31
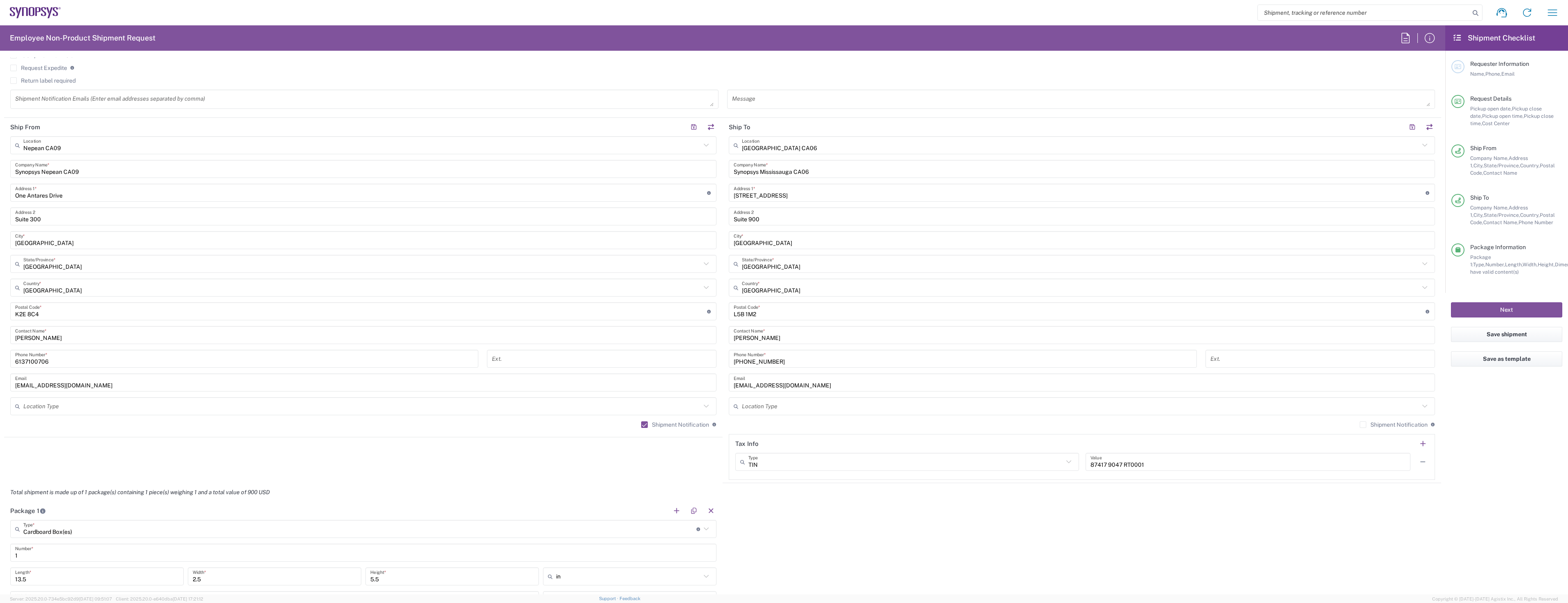
scroll to position [409, 0]
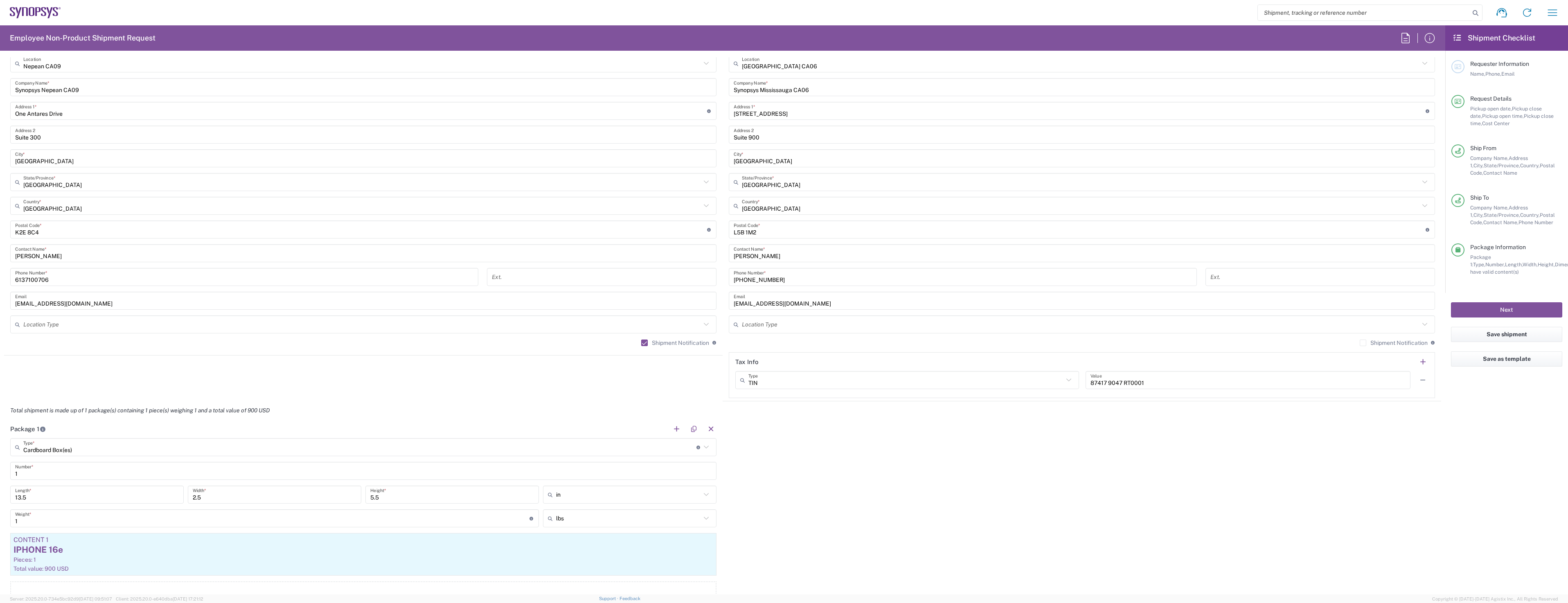
click at [96, 407] on em "Total shipment is made up of 1 package(s) containing 1 piece(s) weighing 1 and …" at bounding box center [140, 410] width 271 height 6
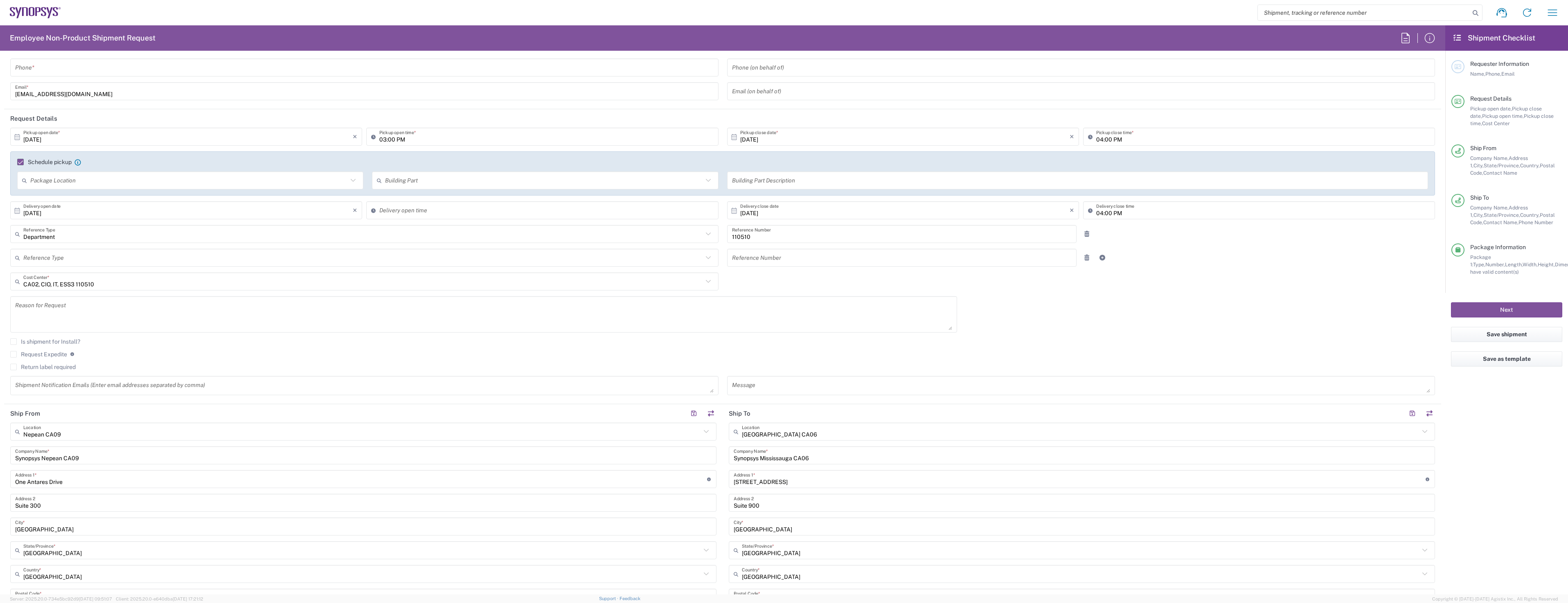
scroll to position [0, 0]
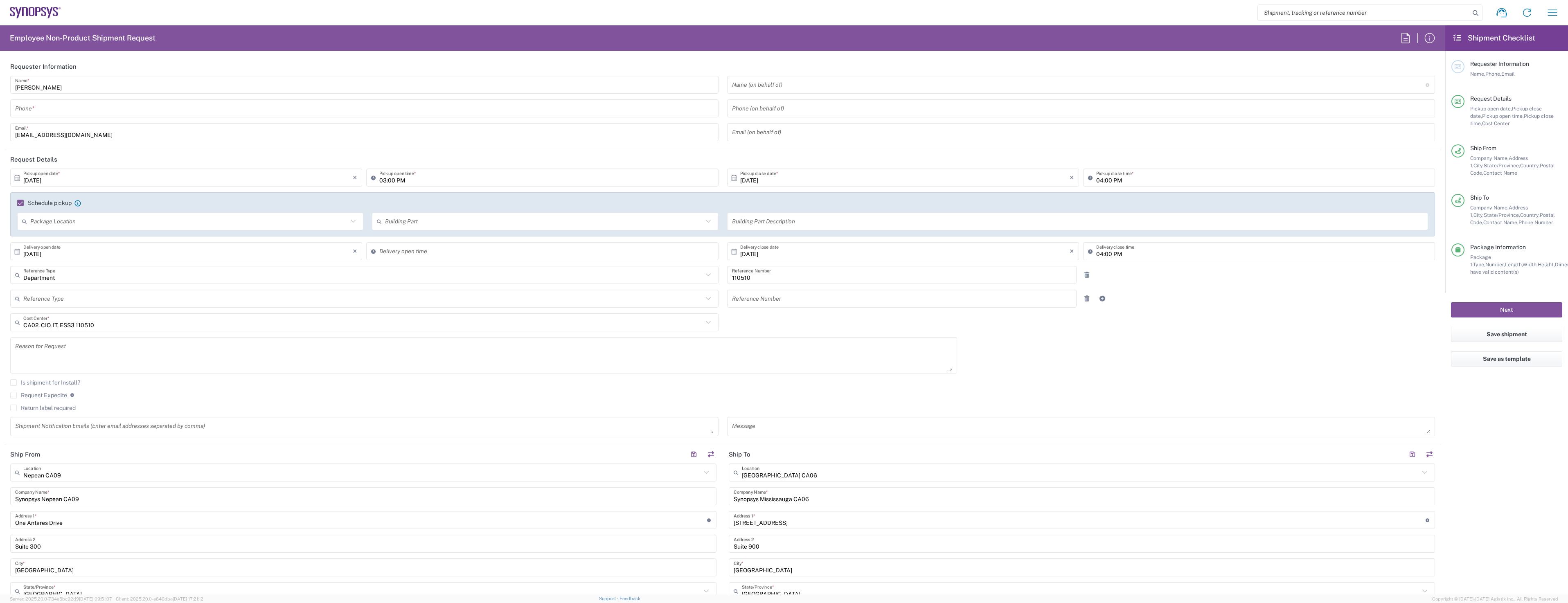
click at [56, 157] on header "Request Details" at bounding box center [723, 159] width 1437 height 18
click at [175, 102] on input "tel" at bounding box center [364, 108] width 699 height 14
type input "6137100706"
click at [836, 294] on input "text" at bounding box center [902, 299] width 340 height 14
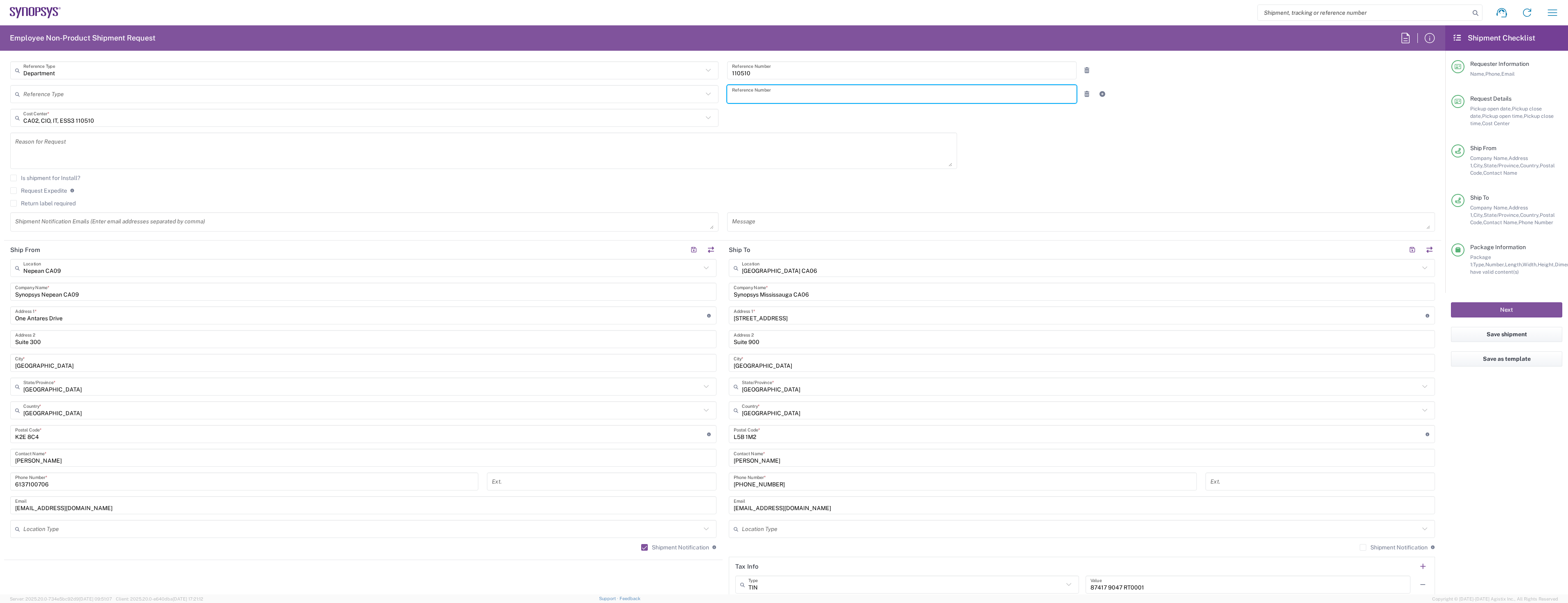
scroll to position [327, 0]
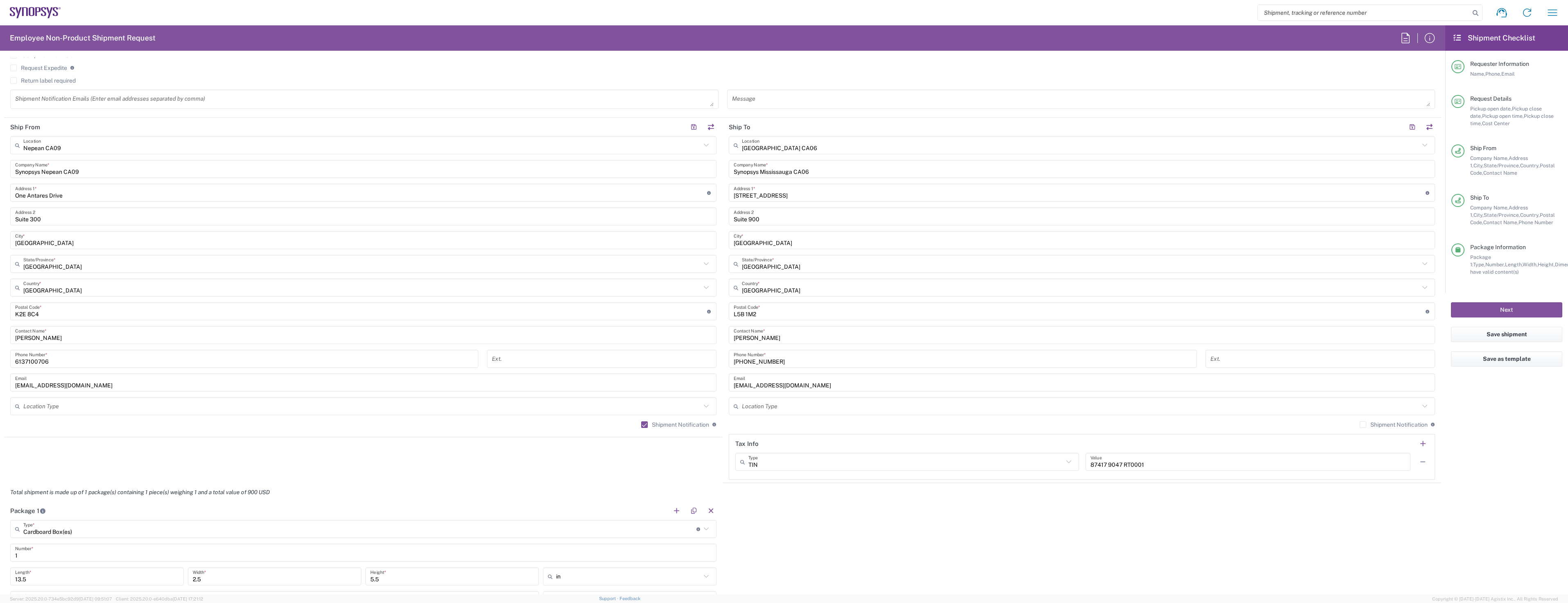
click at [1360, 424] on label "Shipment Notification" at bounding box center [1394, 424] width 68 height 6
click at [1363, 424] on input "Shipment Notification" at bounding box center [1363, 424] width 0 height 0
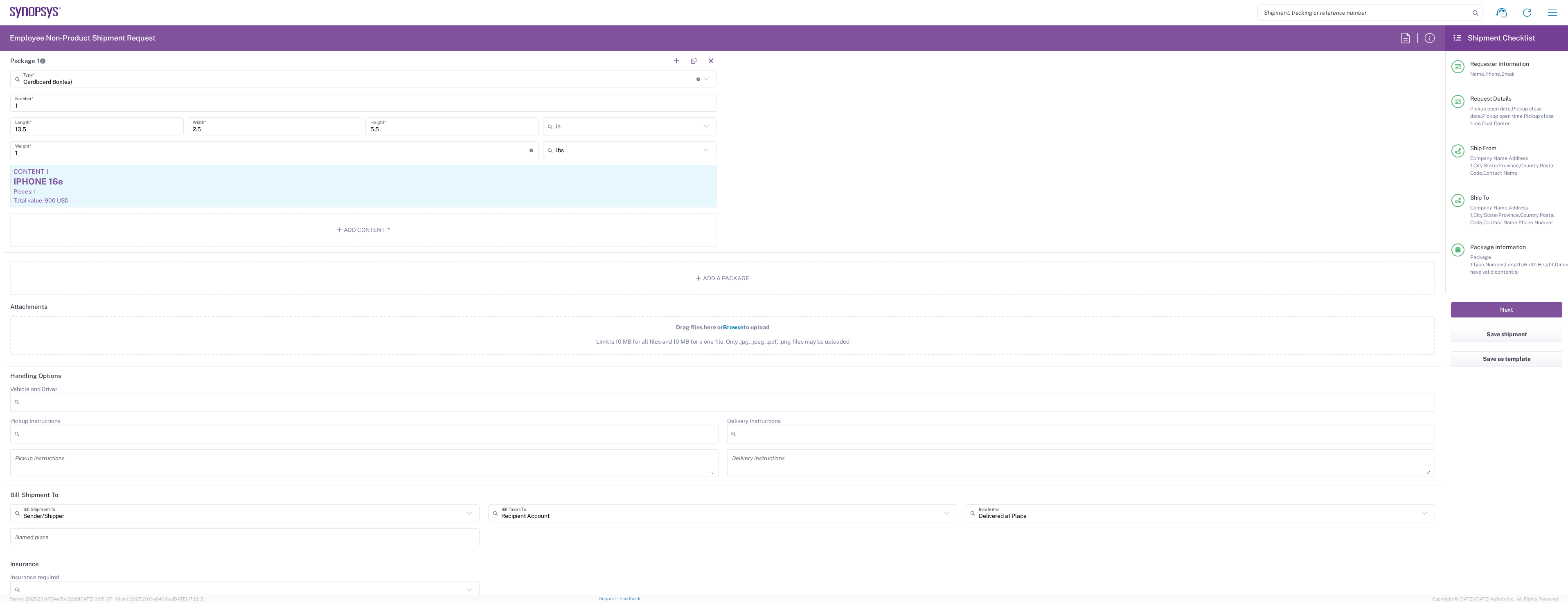
scroll to position [791, 0]
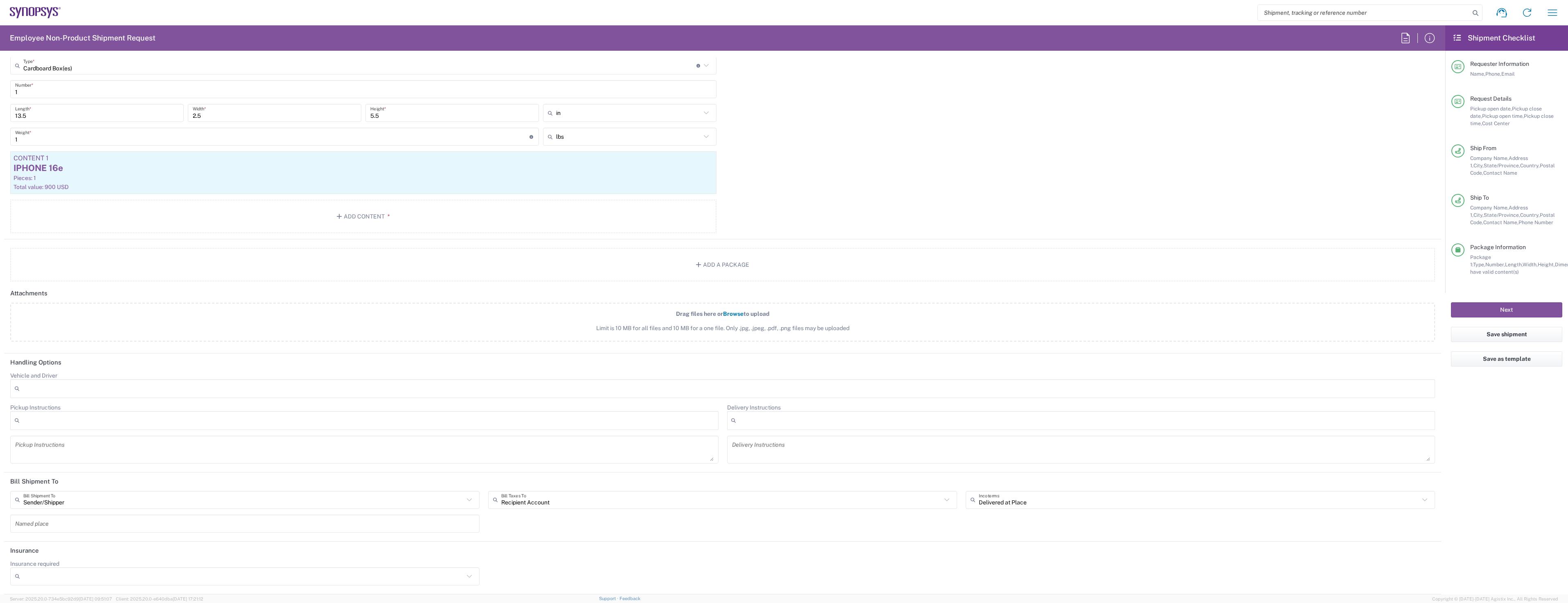
click at [73, 417] on div at bounding box center [364, 420] width 709 height 19
click at [80, 388] on div at bounding box center [722, 388] width 1425 height 19
click at [26, 363] on h2 "Handling Options" at bounding box center [35, 363] width 51 height 9
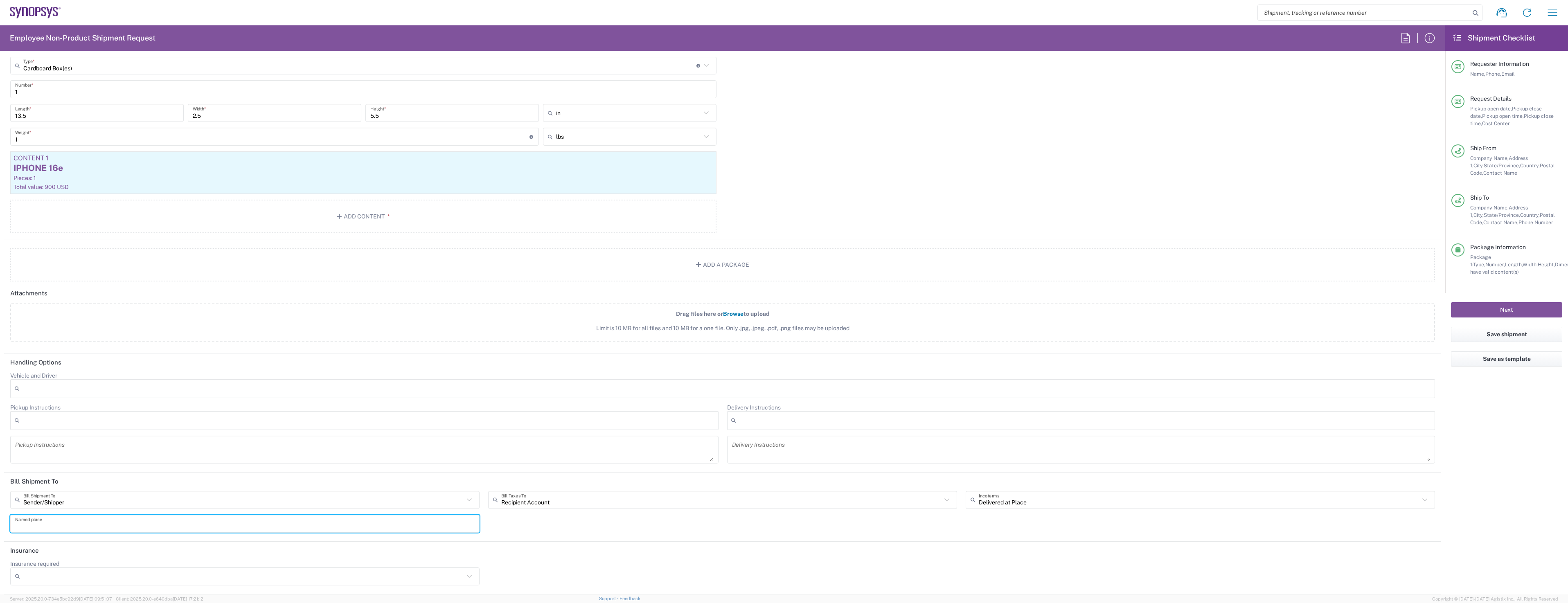
click at [109, 522] on input "text" at bounding box center [244, 524] width 460 height 14
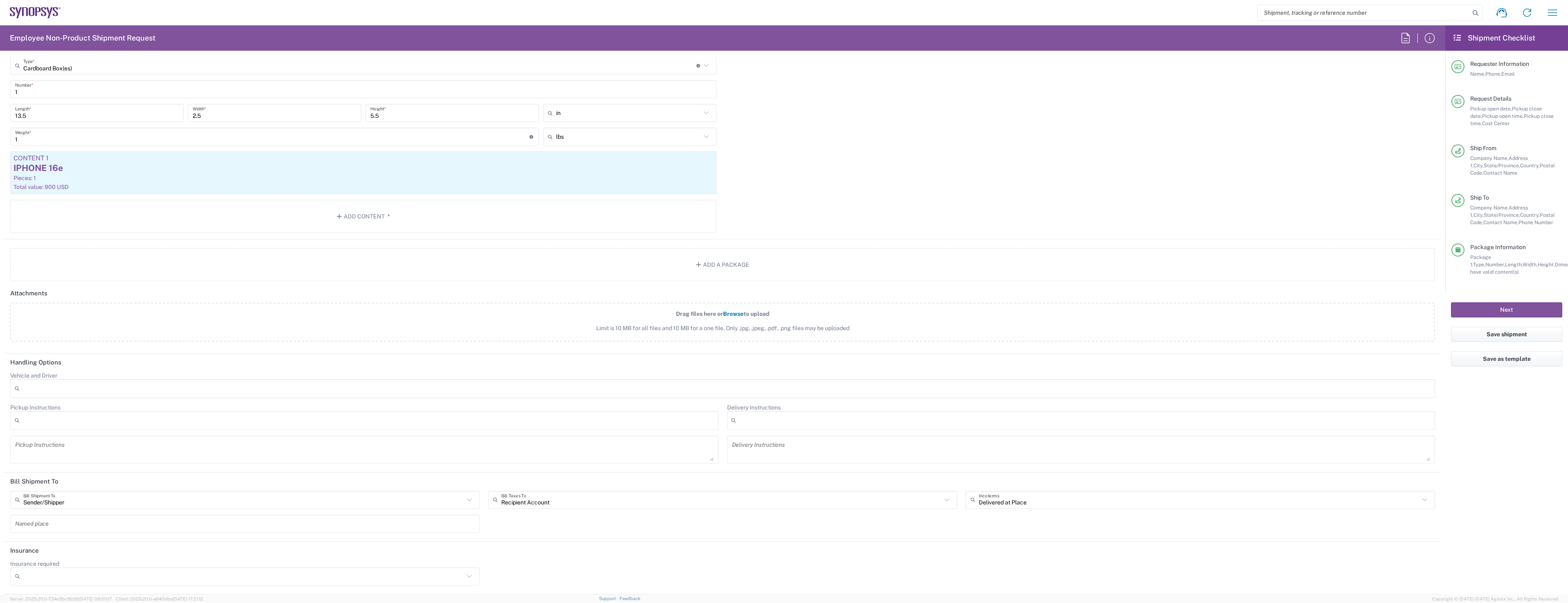
click at [582, 518] on div "Sender/[PERSON_NAME] Shipment To Sender/Shipper Recipient Account Third Party A…" at bounding box center [723, 514] width 1433 height 47
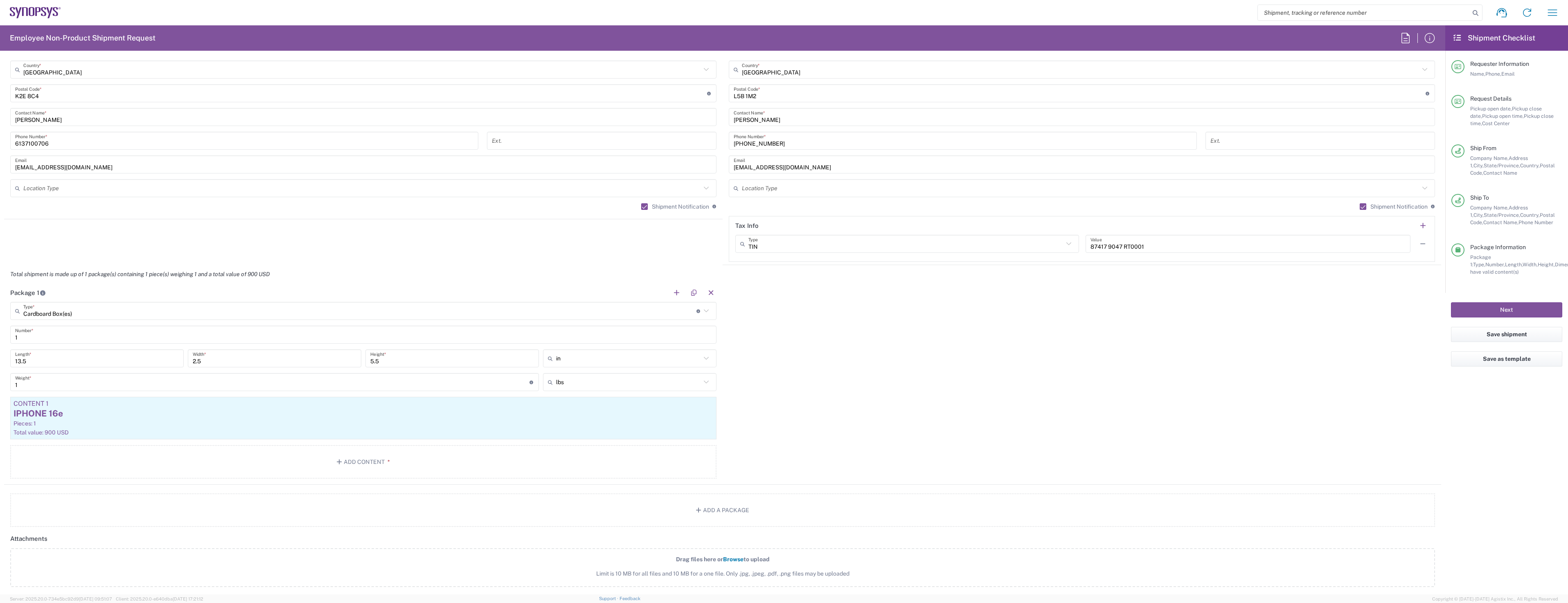
scroll to position [341, 0]
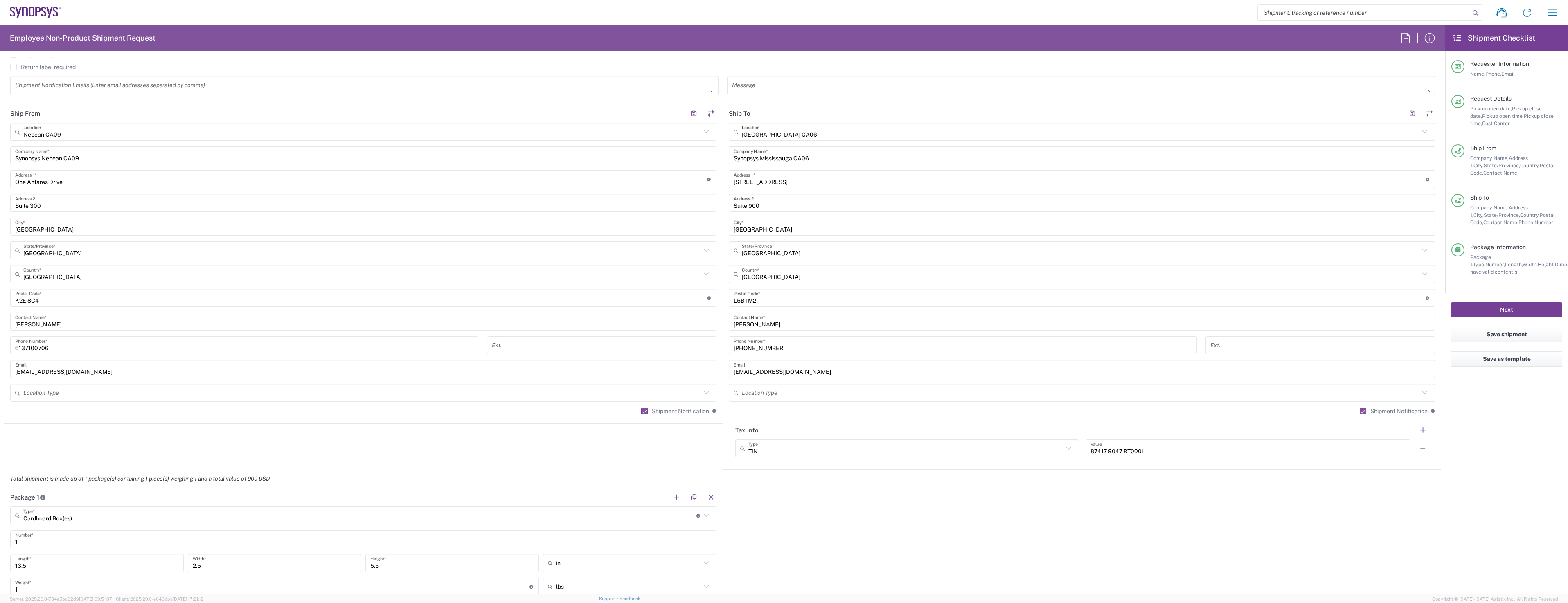
click at [1522, 310] on button "Next" at bounding box center [1506, 310] width 111 height 15
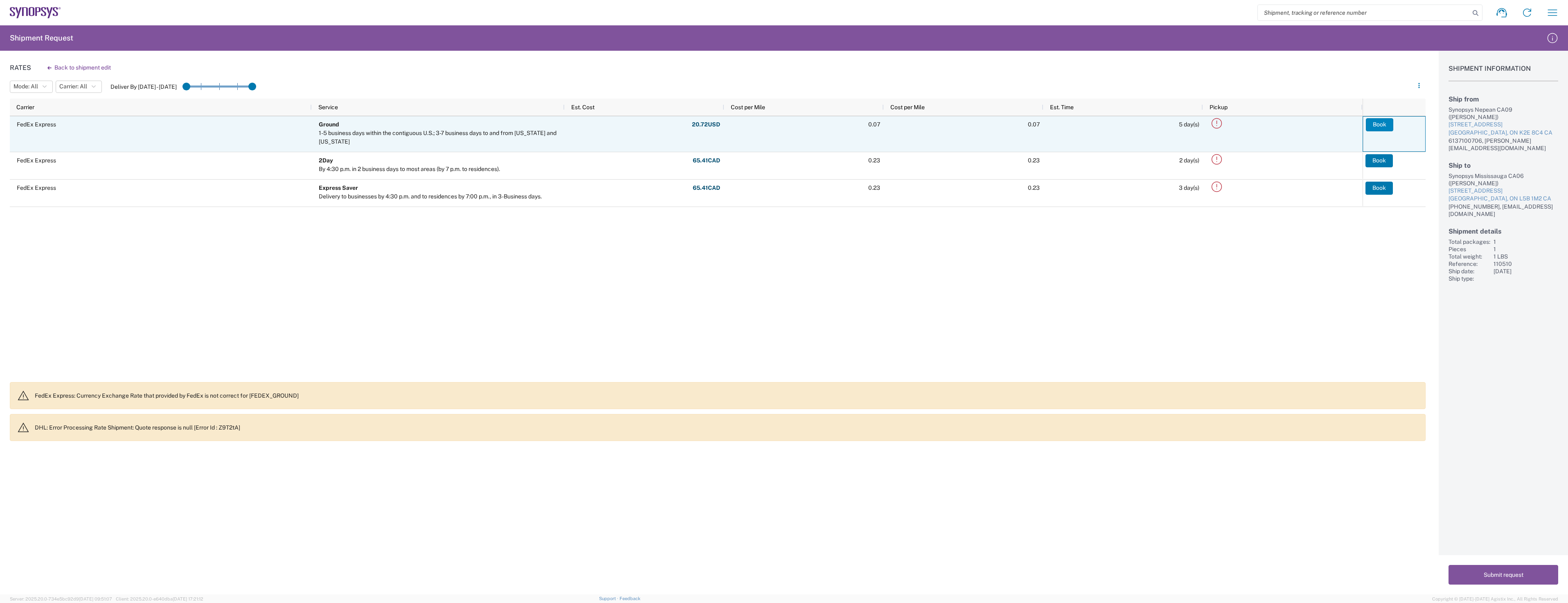
click at [1385, 119] on button "Book" at bounding box center [1380, 125] width 28 height 13
